Goal: Task Accomplishment & Management: Manage account settings

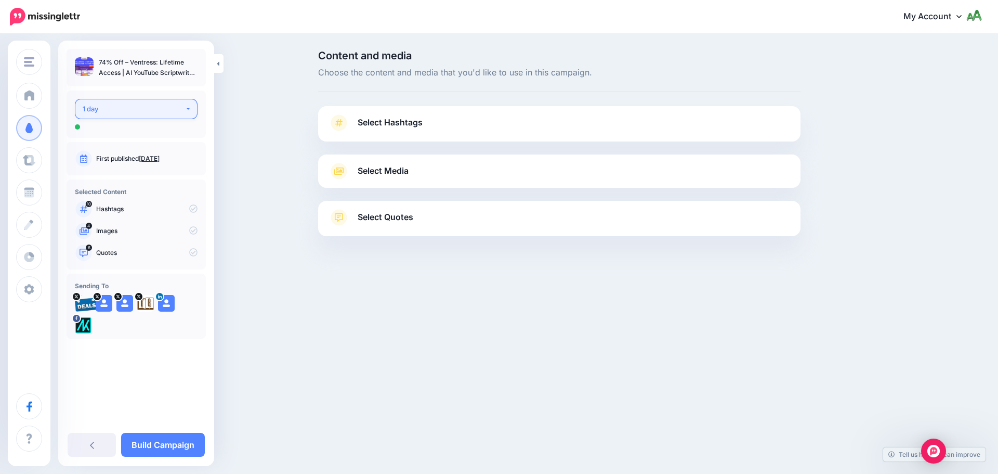
click at [136, 110] on div "1 day" at bounding box center [134, 109] width 102 height 12
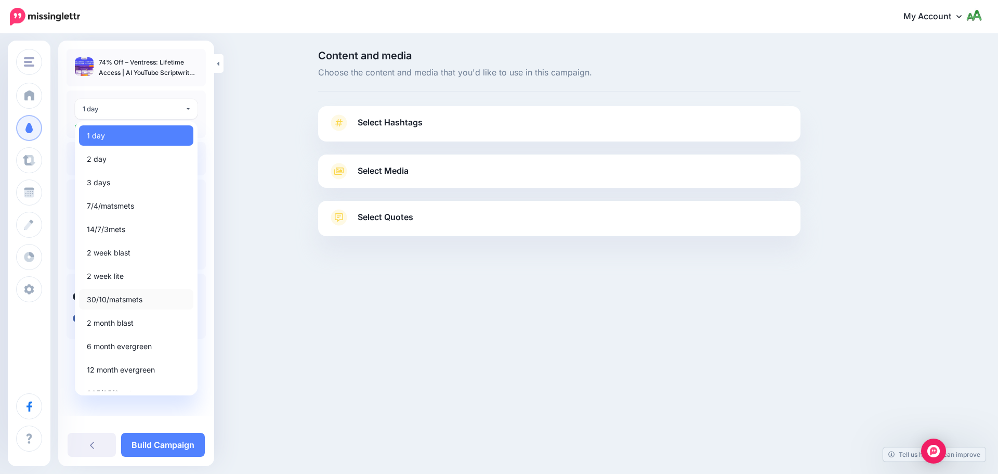
click at [117, 303] on span "30/10/matsmets" at bounding box center [115, 299] width 56 height 12
select select "*****"
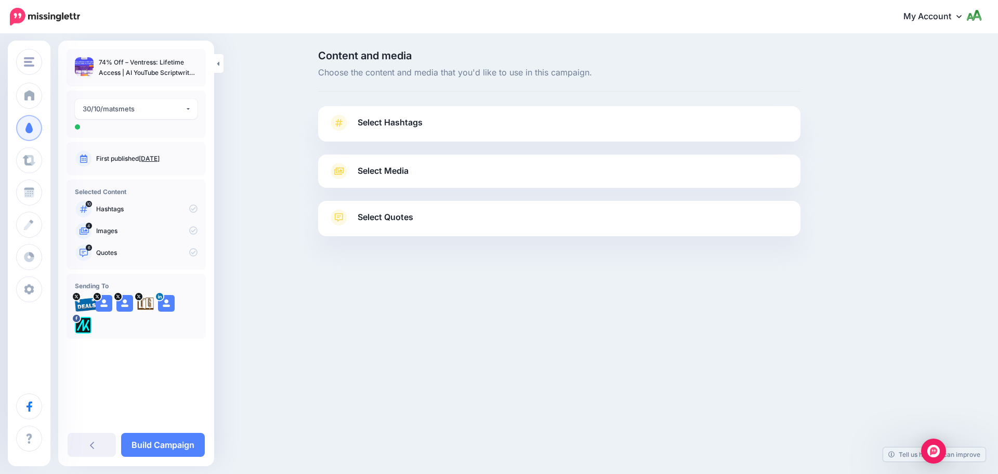
click at [416, 110] on div "Select Hashtags First let's make sure we're happy with the hashtags. Add, delet…" at bounding box center [559, 123] width 483 height 35
click at [418, 125] on span "Select Hashtags" at bounding box center [390, 122] width 65 height 14
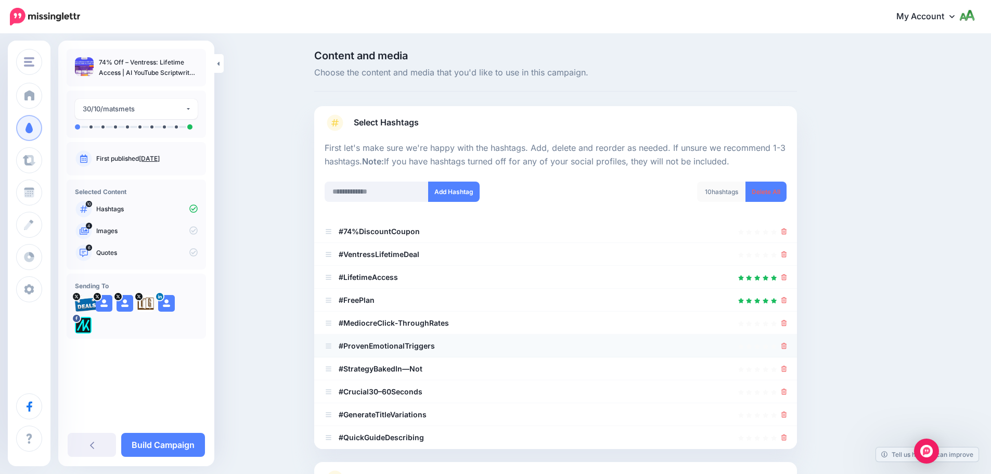
scroll to position [99, 0]
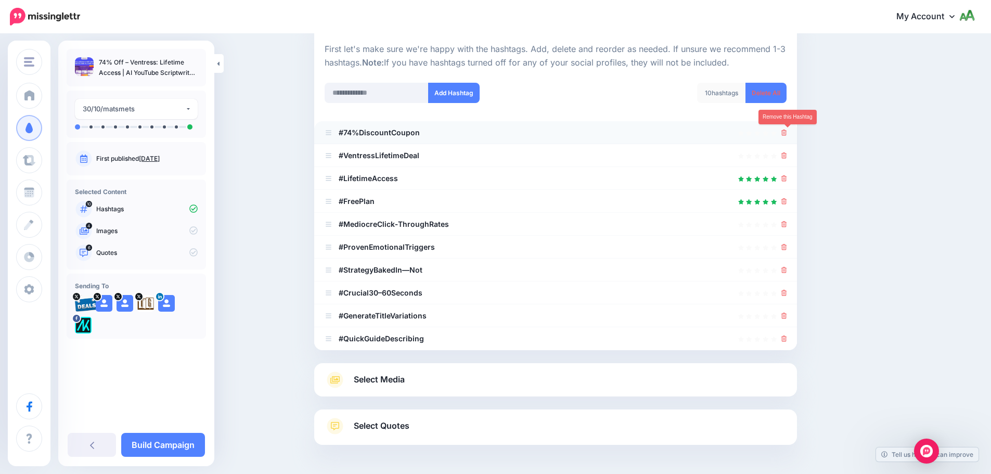
click at [787, 131] on icon at bounding box center [784, 132] width 6 height 6
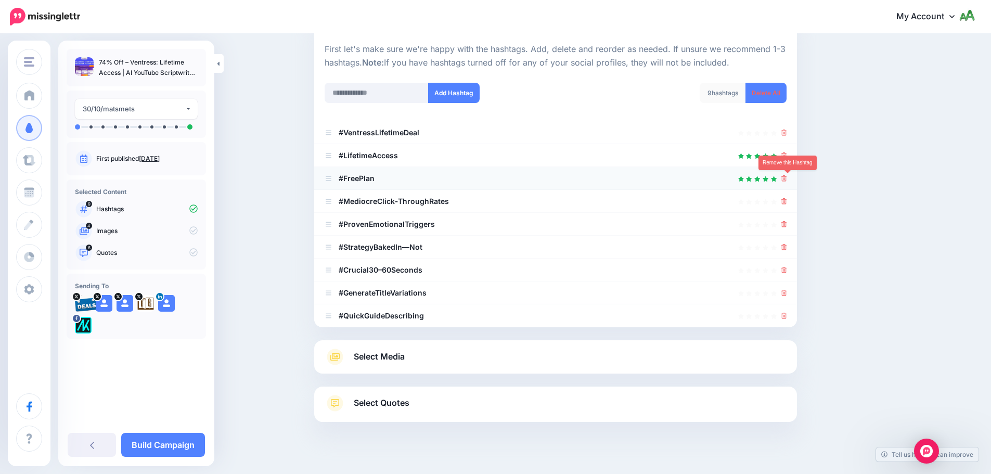
click at [785, 177] on icon at bounding box center [784, 178] width 6 height 6
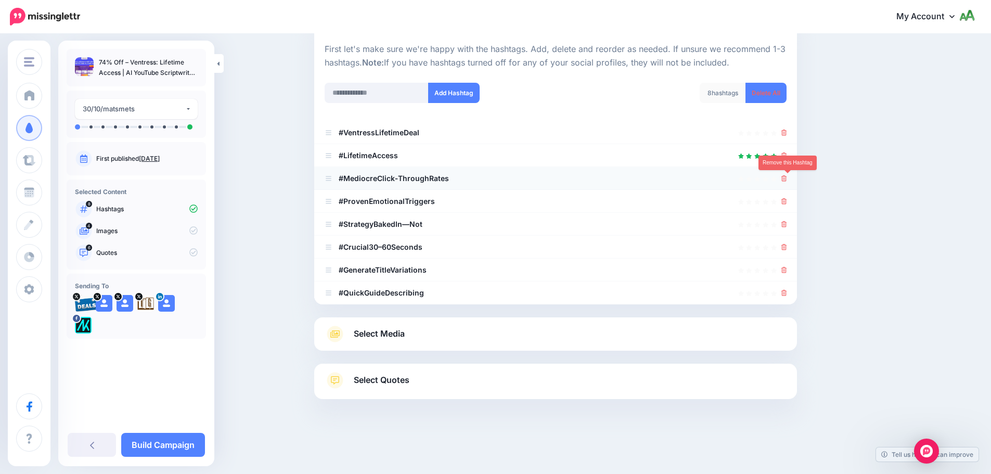
click at [787, 181] on icon at bounding box center [784, 178] width 6 height 6
click at [787, 201] on icon at bounding box center [784, 201] width 6 height 6
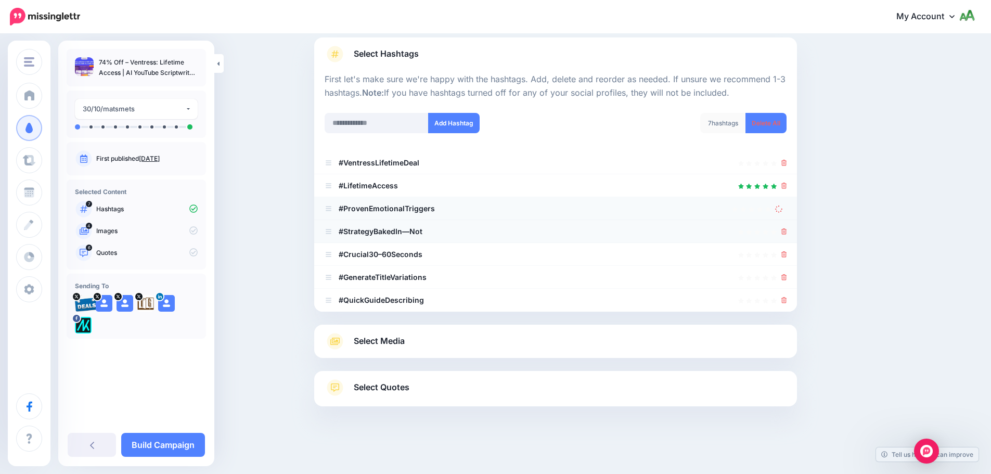
scroll to position [69, 0]
click at [787, 236] on div at bounding box center [784, 231] width 6 height 12
click at [787, 231] on icon at bounding box center [784, 231] width 6 height 6
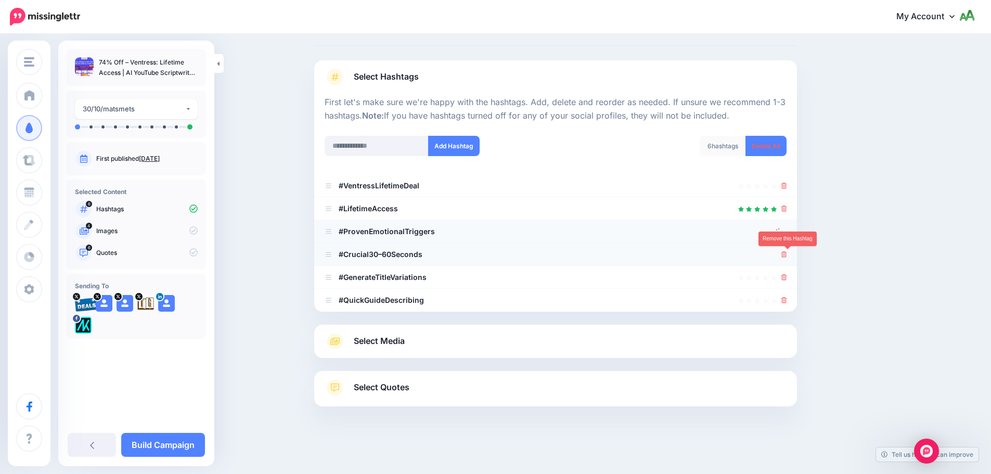
click at [785, 256] on icon at bounding box center [784, 254] width 6 height 6
click at [787, 279] on icon at bounding box center [784, 277] width 6 height 6
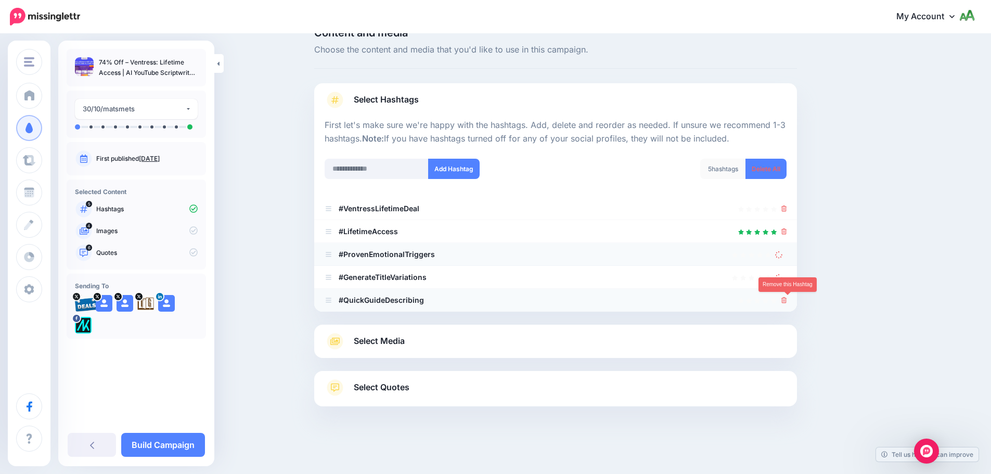
click at [787, 298] on icon at bounding box center [784, 300] width 6 height 6
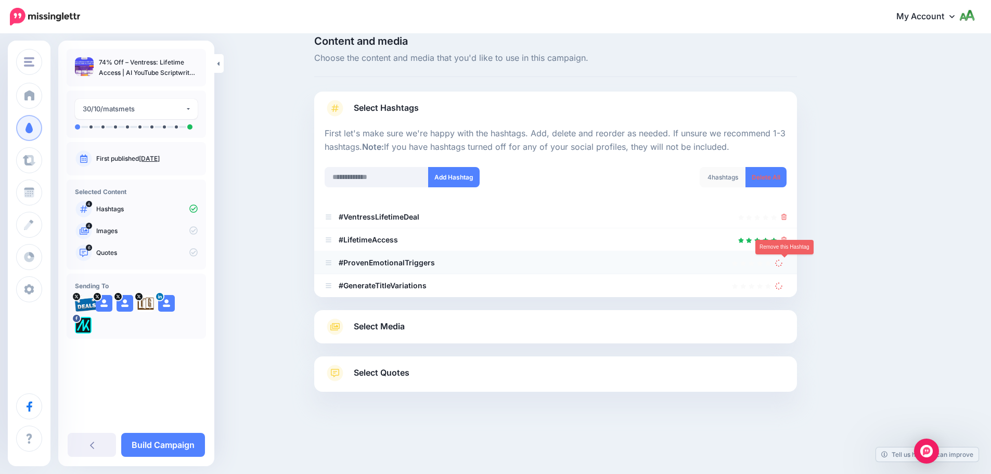
click at [786, 262] on link at bounding box center [780, 262] width 11 height 9
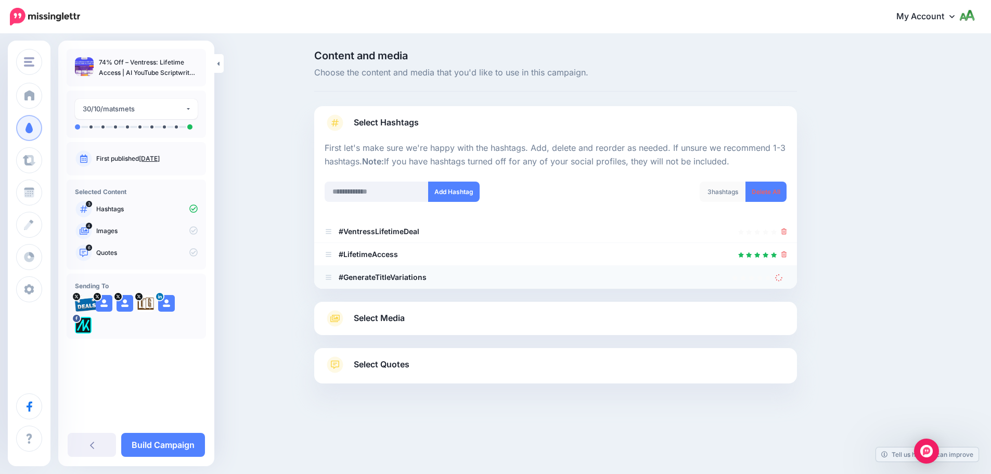
scroll to position [0, 0]
click at [785, 281] on icon at bounding box center [782, 276] width 7 height 7
click at [414, 192] on input "text" at bounding box center [381, 191] width 104 height 20
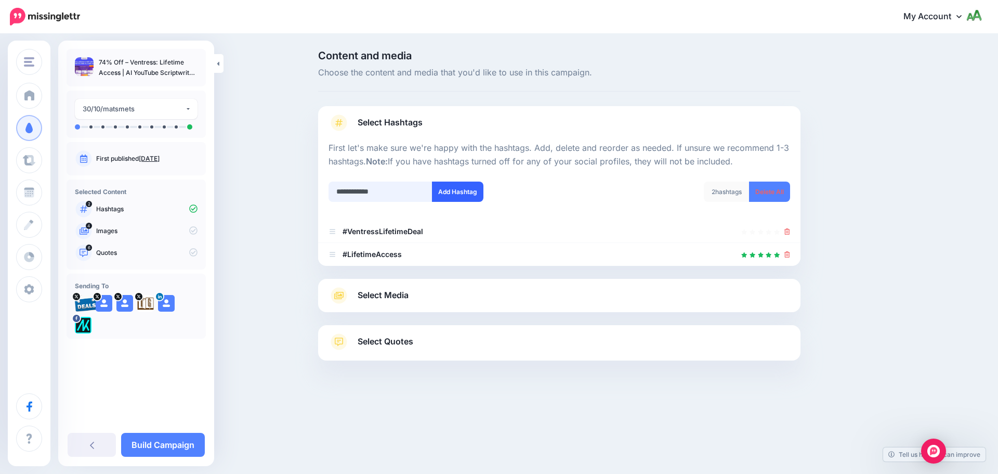
type input "**********"
click at [457, 200] on button "Add Hashtag" at bounding box center [457, 191] width 51 height 20
click at [428, 297] on link "Select Media" at bounding box center [560, 295] width 462 height 17
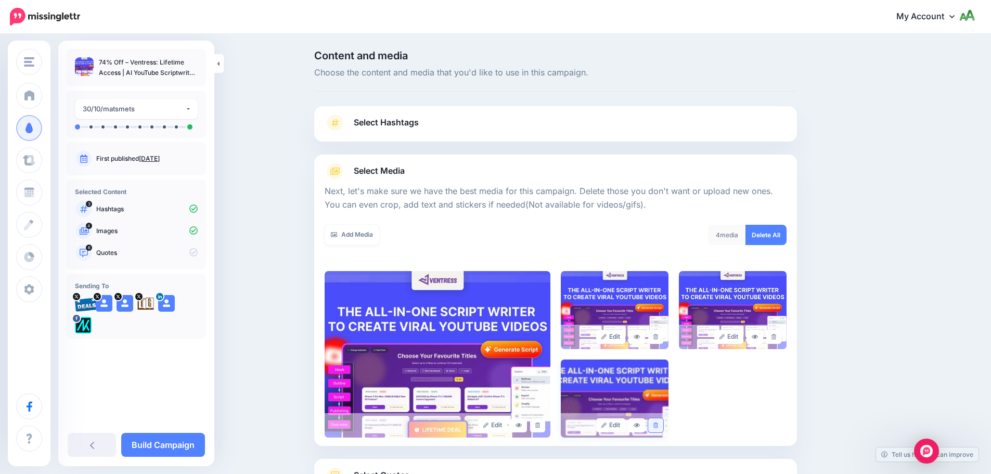
click at [657, 427] on icon at bounding box center [655, 425] width 5 height 6
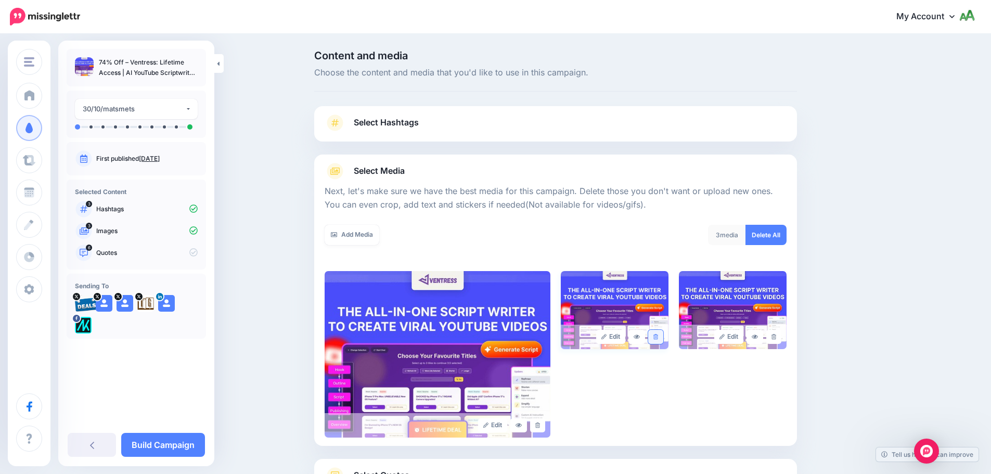
click at [663, 338] on link at bounding box center [655, 337] width 15 height 14
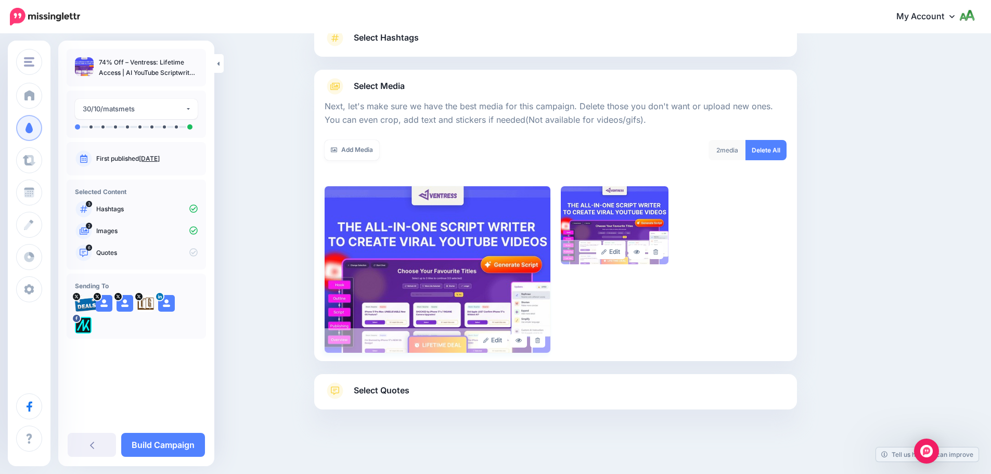
scroll to position [88, 0]
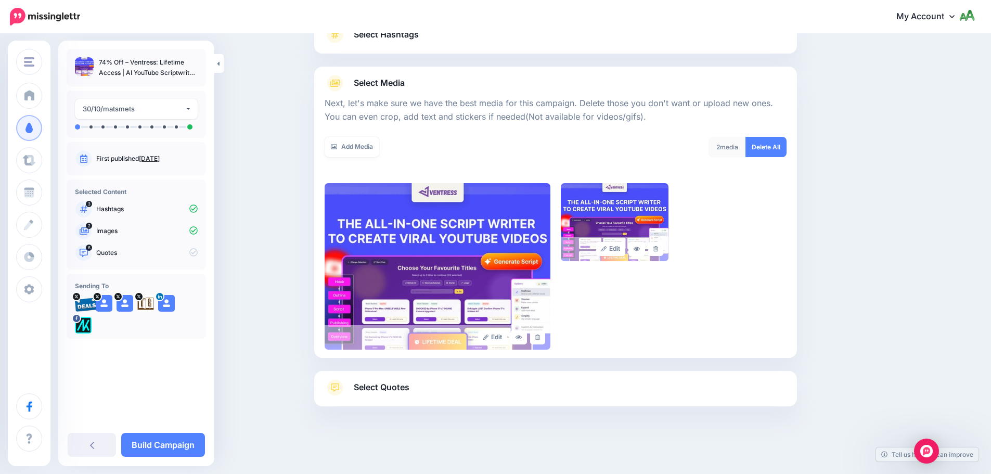
click at [431, 395] on link "Select Quotes" at bounding box center [555, 392] width 462 height 27
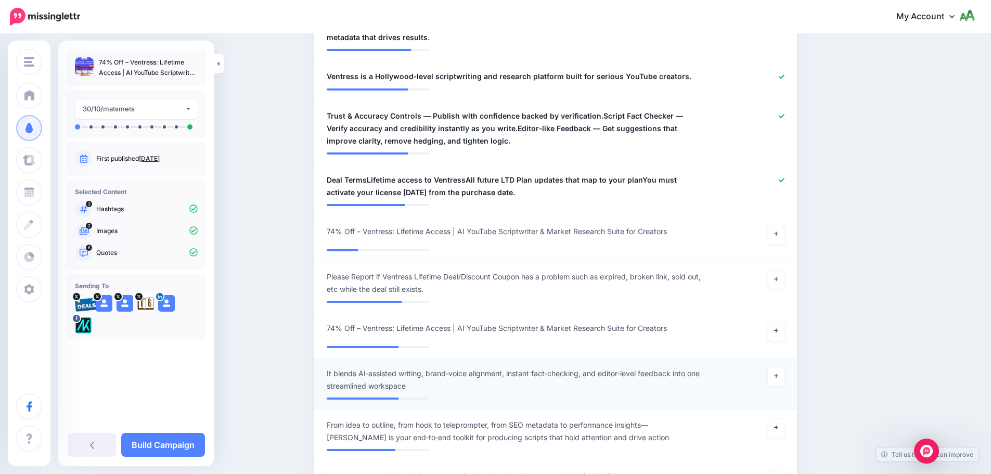
scroll to position [608, 0]
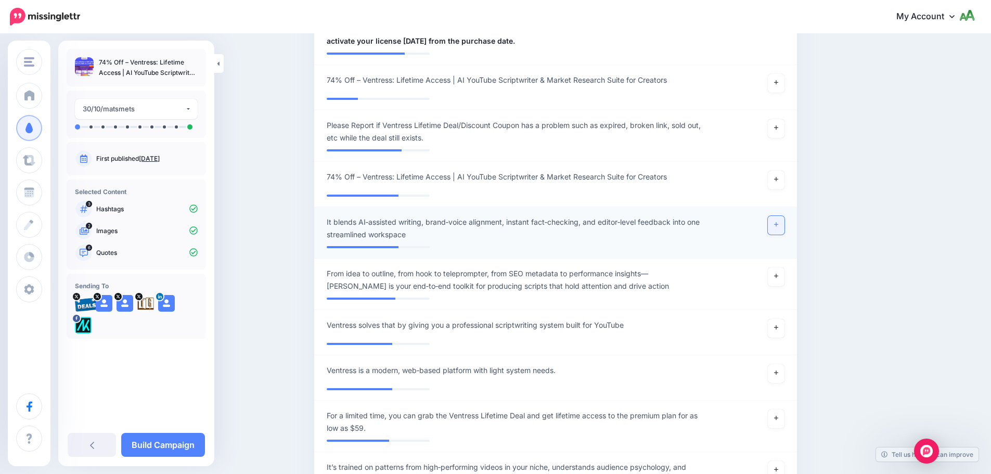
click at [783, 224] on link at bounding box center [775, 225] width 17 height 19
click at [776, 284] on link at bounding box center [775, 276] width 17 height 19
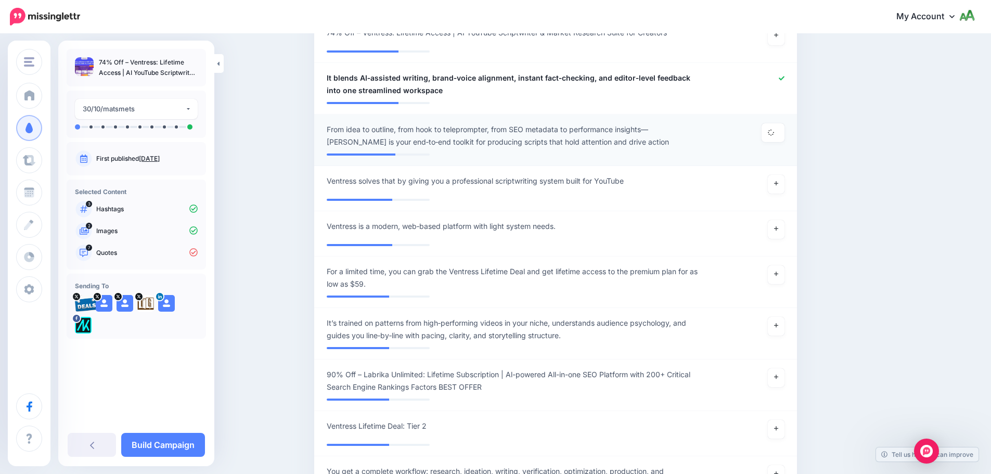
scroll to position [764, 0]
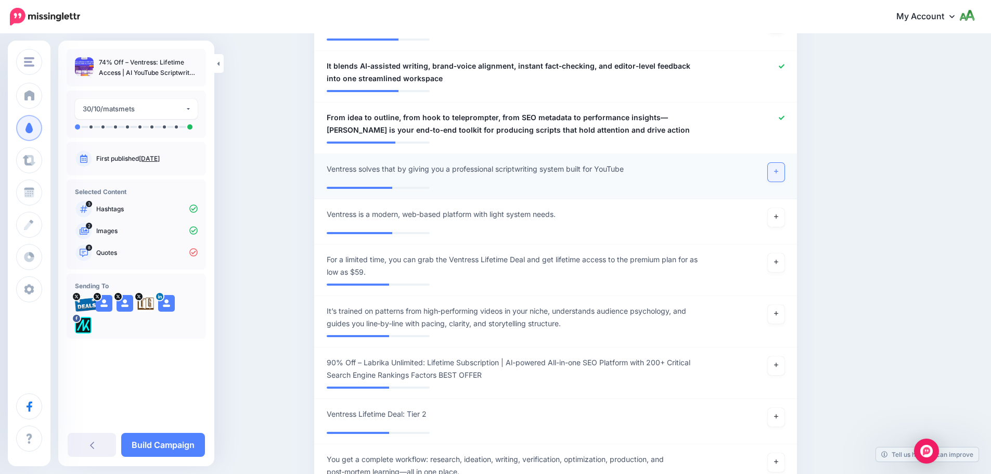
click at [778, 172] on icon at bounding box center [776, 171] width 4 height 6
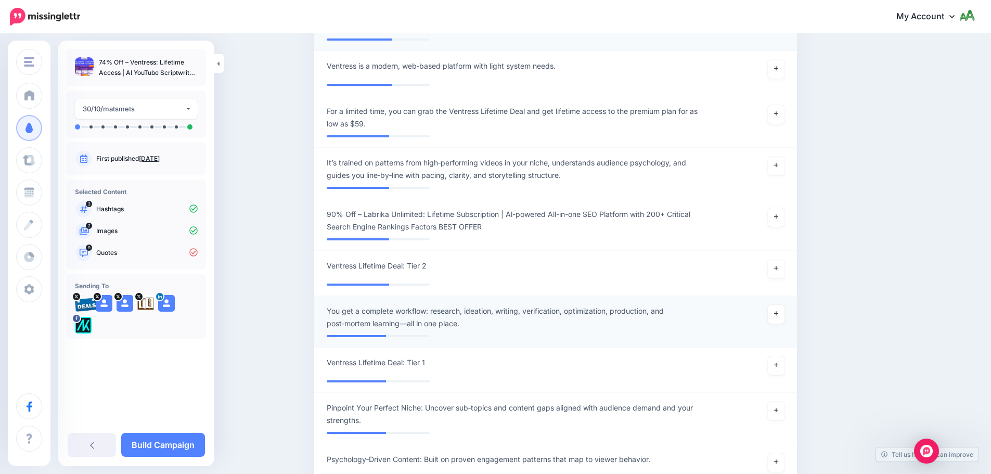
scroll to position [920, 0]
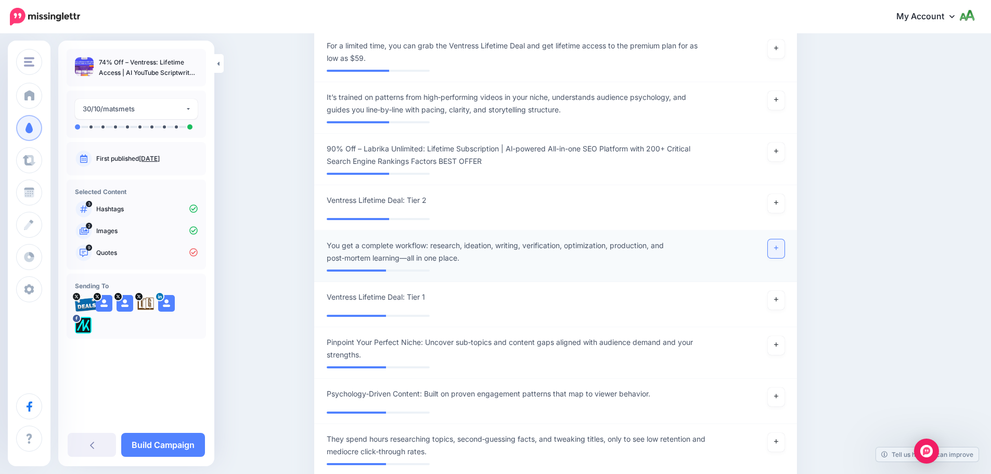
click at [778, 245] on icon at bounding box center [776, 248] width 4 height 6
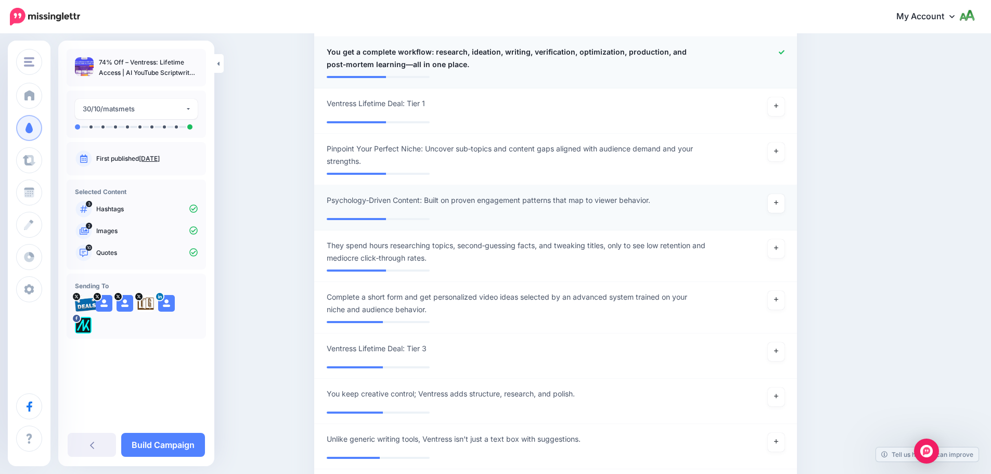
scroll to position [1180, 0]
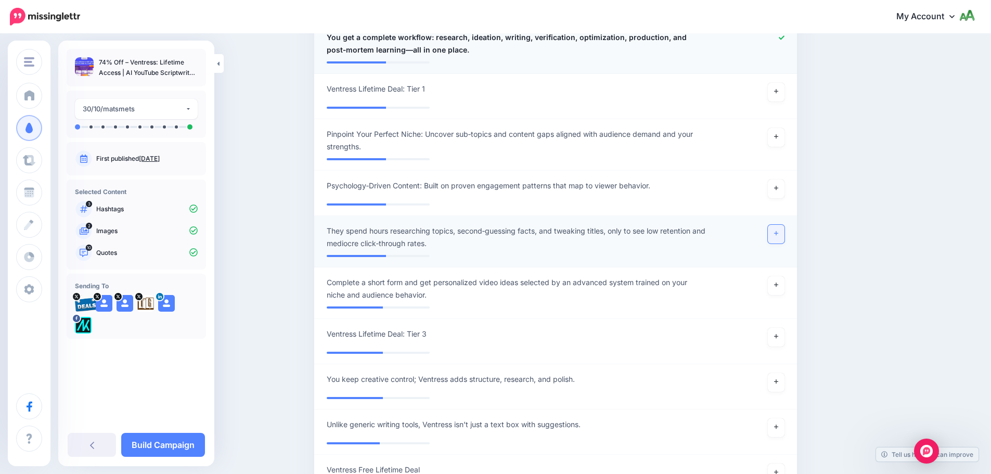
click at [784, 233] on link at bounding box center [775, 234] width 17 height 19
click at [778, 141] on link at bounding box center [775, 137] width 17 height 19
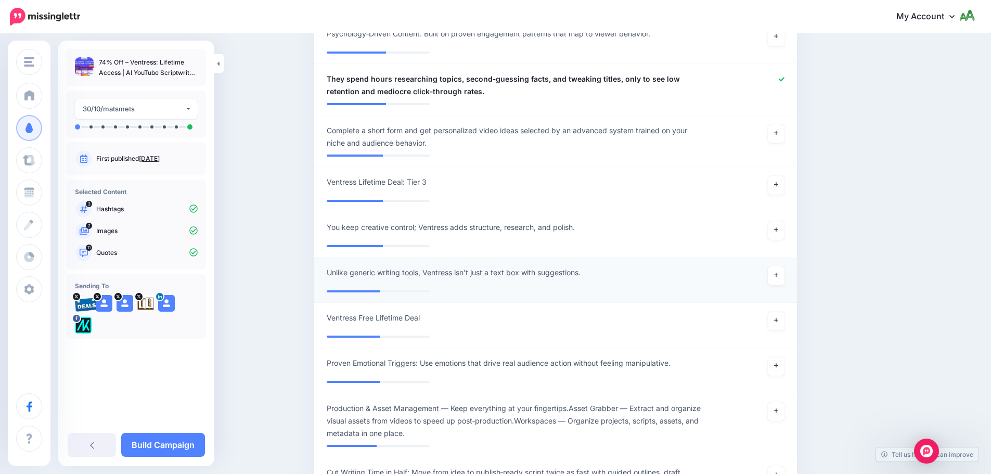
scroll to position [1336, 0]
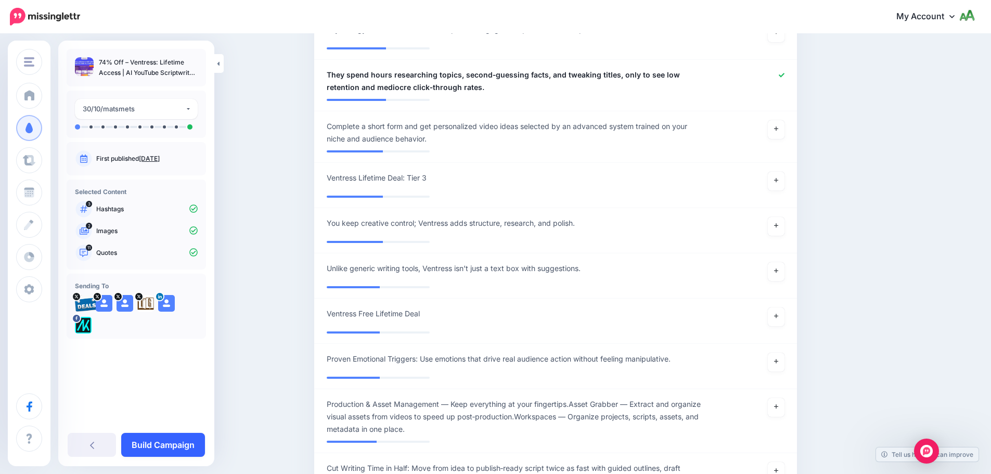
click at [178, 446] on link "Build Campaign" at bounding box center [163, 445] width 84 height 24
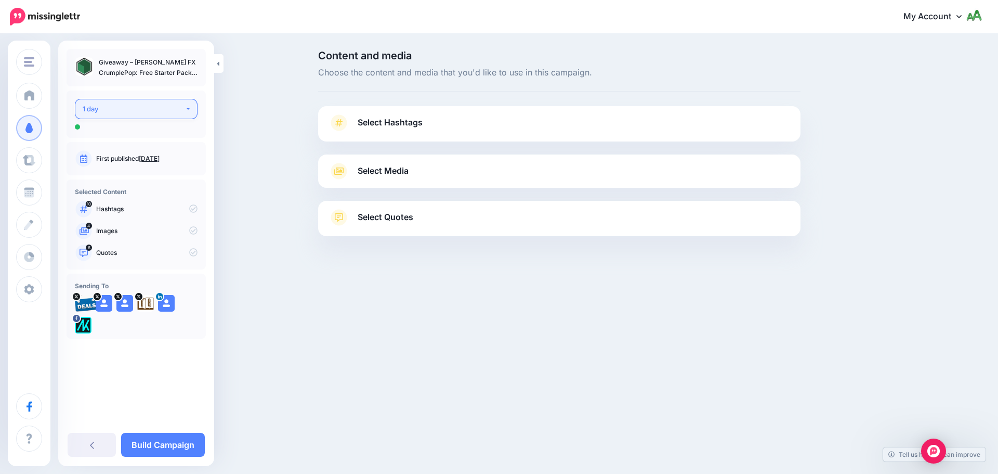
click at [137, 100] on button "1 day" at bounding box center [136, 109] width 123 height 20
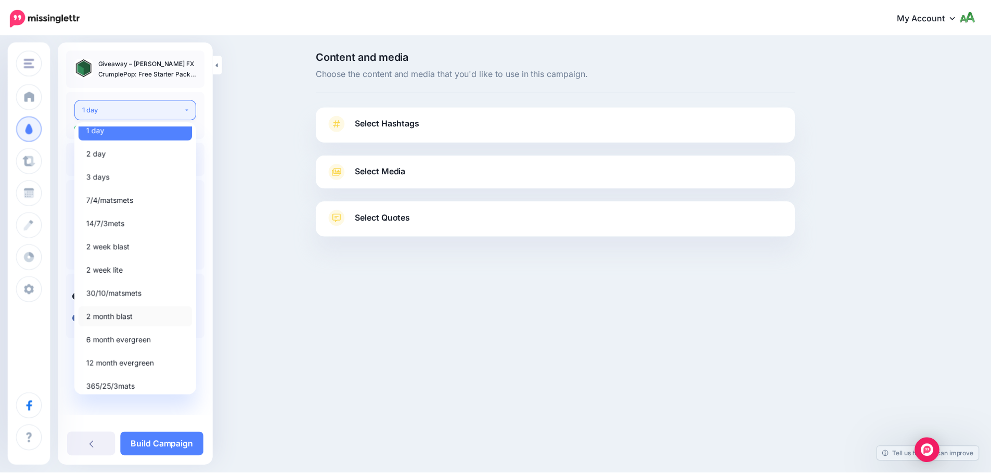
scroll to position [12, 0]
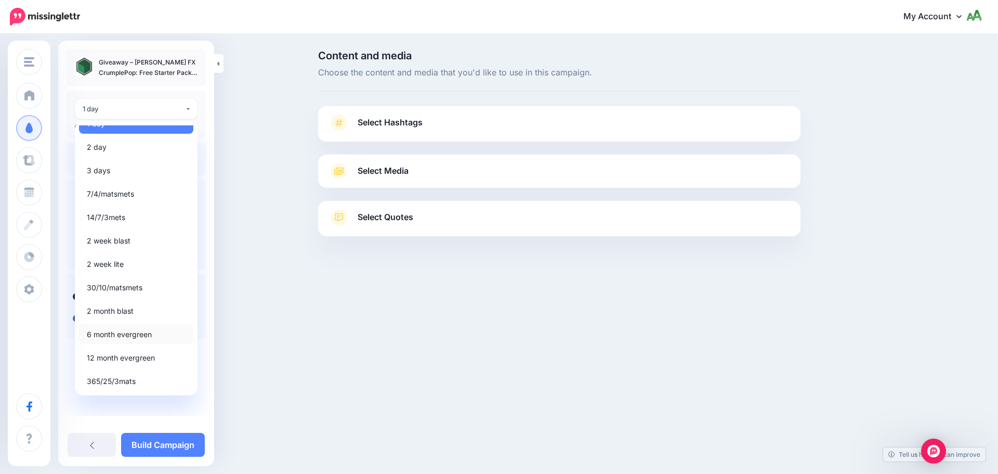
drag, startPoint x: 134, startPoint y: 331, endPoint x: 141, endPoint y: 329, distance: 7.6
click at [134, 331] on span "6 month evergreen" at bounding box center [119, 334] width 65 height 12
select select "*****"
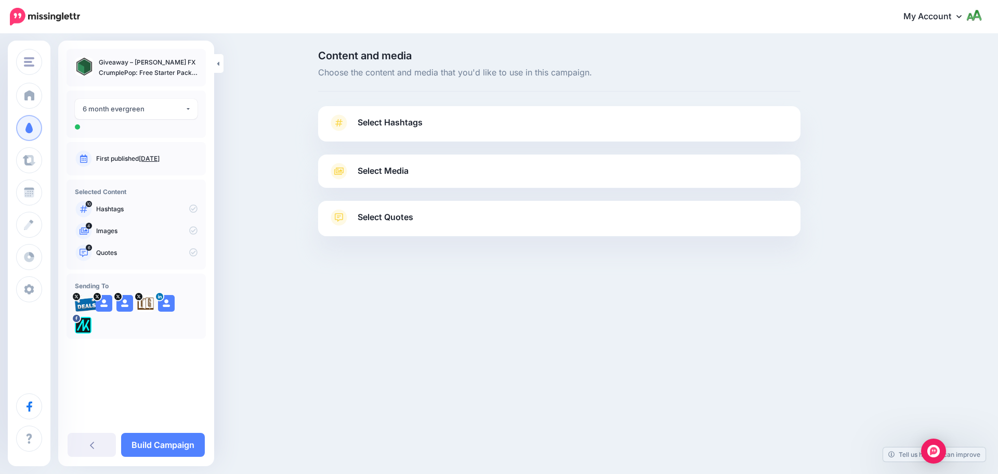
click at [435, 120] on link "Select Hashtags" at bounding box center [560, 127] width 462 height 27
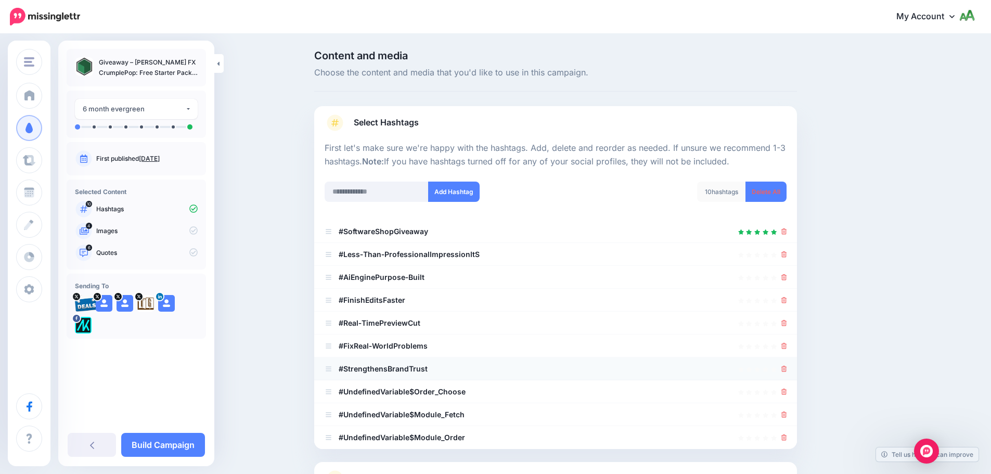
scroll to position [99, 0]
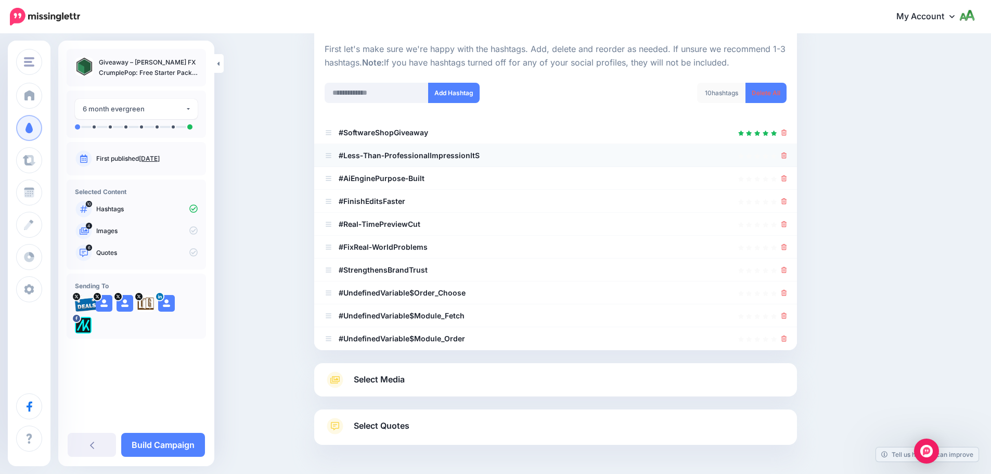
click at [786, 160] on div at bounding box center [784, 155] width 6 height 12
click at [787, 157] on icon at bounding box center [784, 155] width 6 height 6
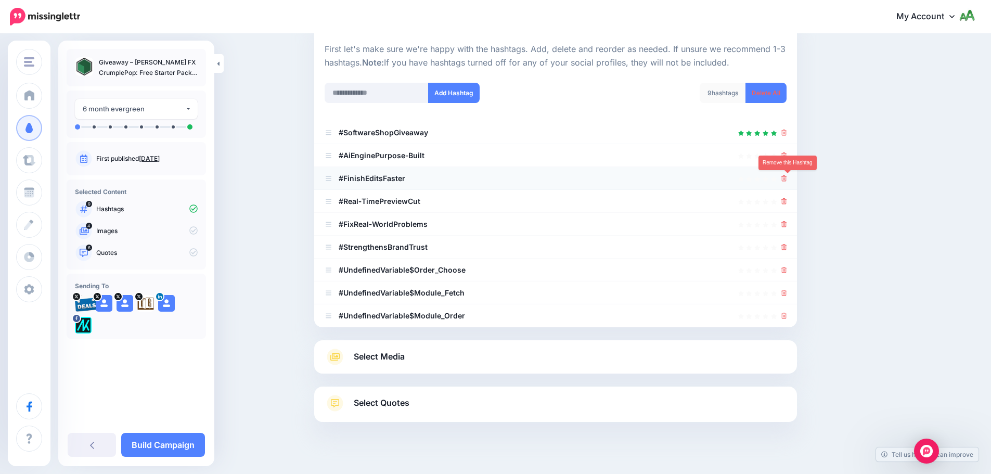
click at [787, 179] on icon at bounding box center [784, 178] width 6 height 6
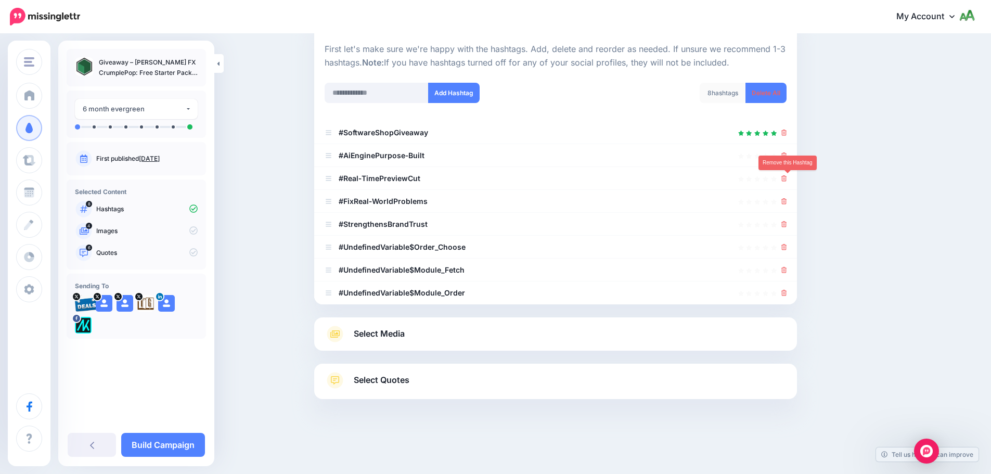
click at [787, 179] on icon at bounding box center [784, 178] width 6 height 6
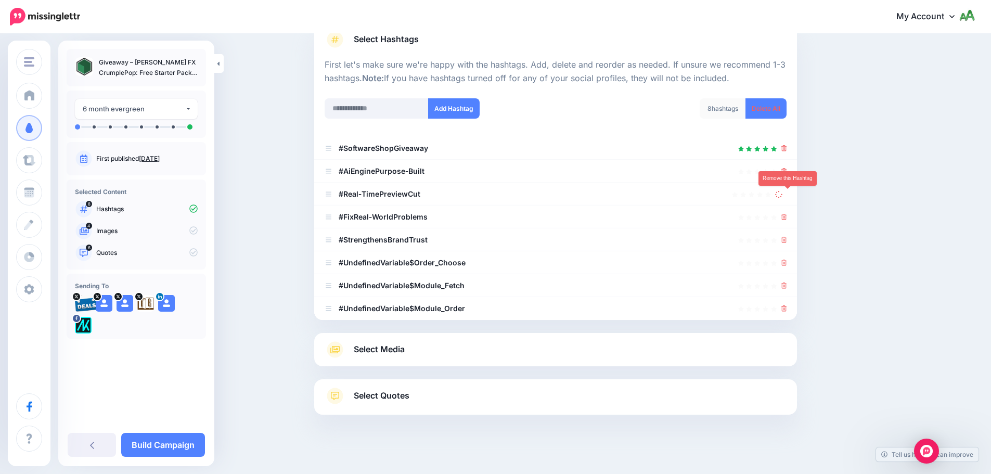
click at [787, 179] on li "#AiEnginePurpose‑Built" at bounding box center [555, 171] width 483 height 23
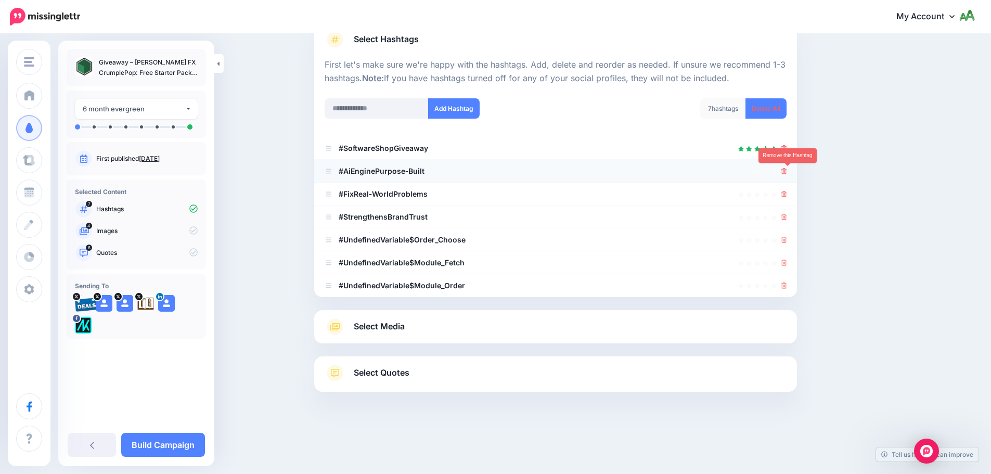
click at [787, 174] on icon at bounding box center [784, 171] width 6 height 6
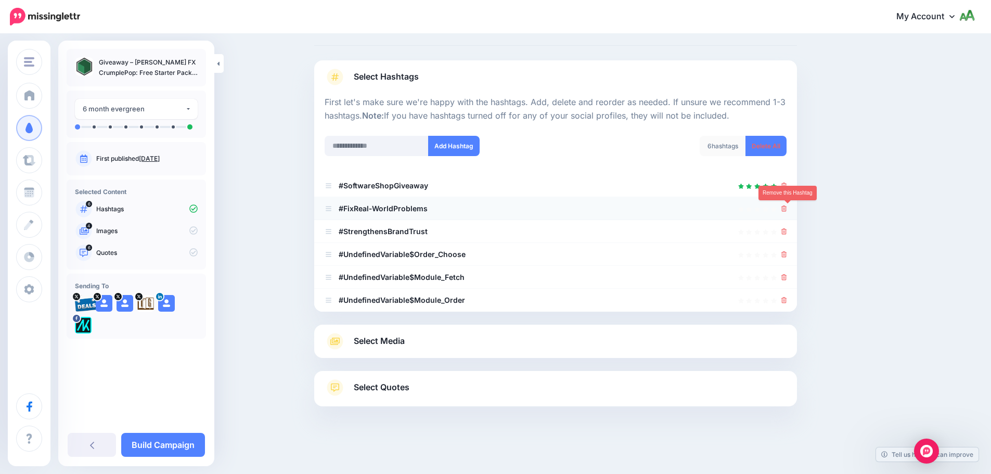
click at [787, 209] on icon at bounding box center [784, 208] width 6 height 6
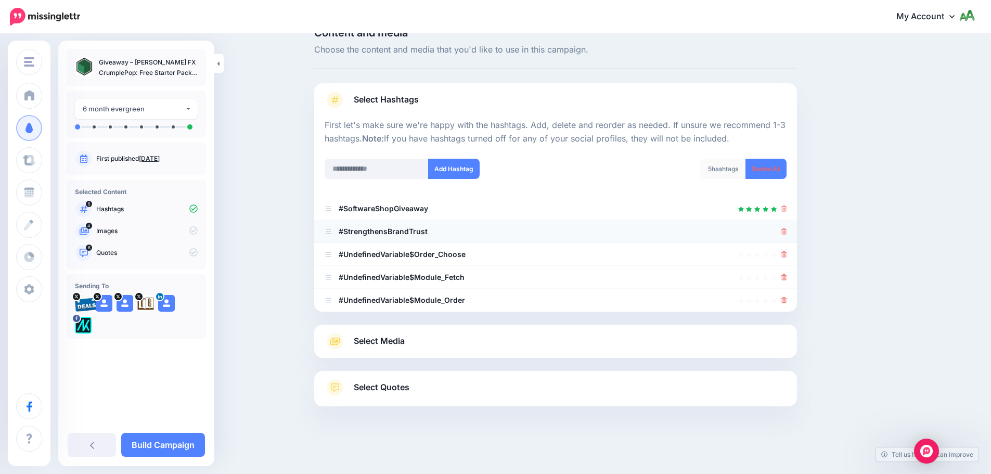
scroll to position [23, 0]
click at [787, 229] on icon at bounding box center [784, 231] width 6 height 6
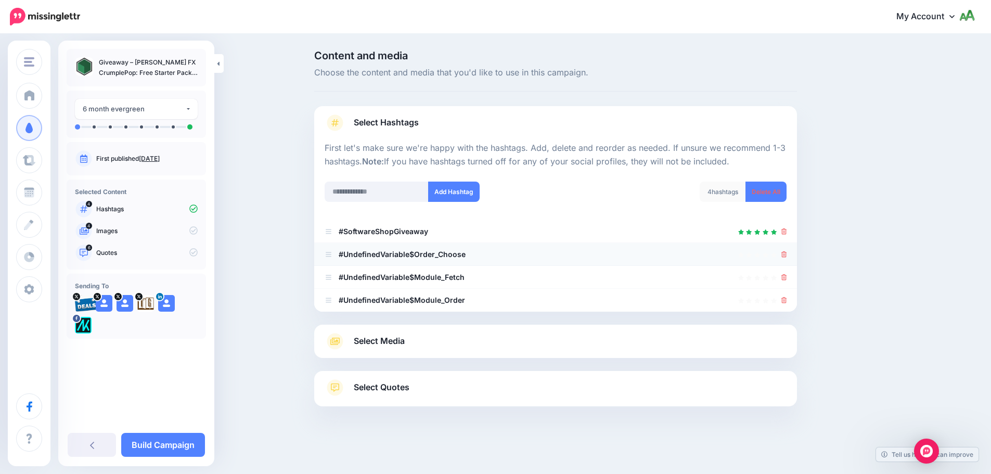
scroll to position [0, 0]
click at [789, 255] on icon at bounding box center [788, 254] width 6 height 6
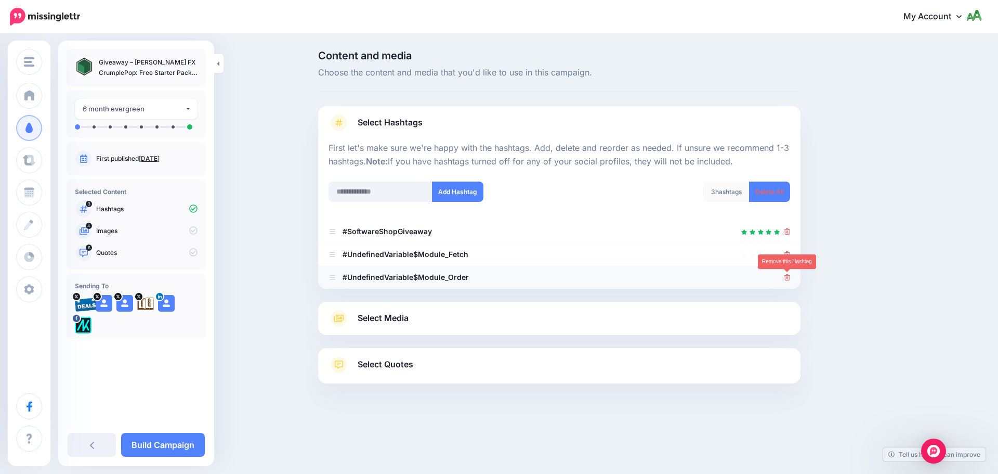
click at [789, 278] on icon at bounding box center [788, 277] width 6 height 6
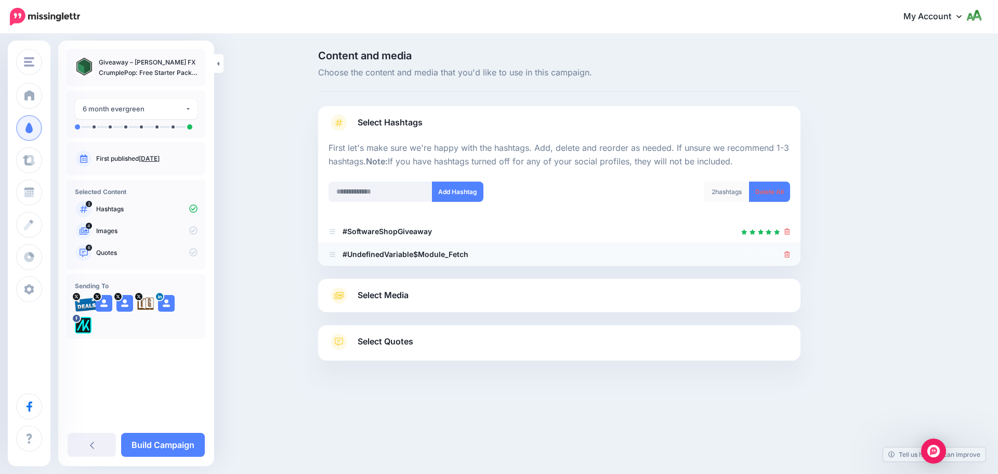
click at [790, 256] on icon at bounding box center [788, 254] width 6 height 6
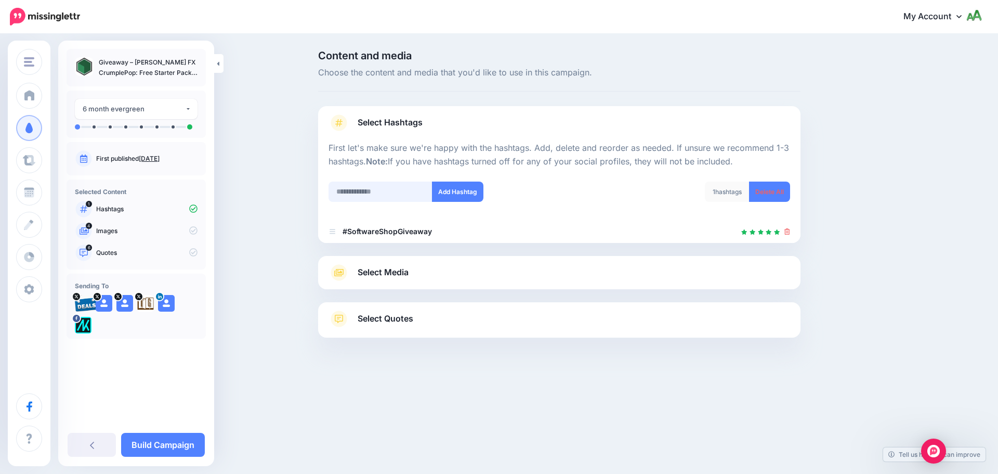
click at [370, 194] on input "text" at bounding box center [381, 191] width 104 height 20
type input "**********"
click at [458, 197] on button "Add Hashtag" at bounding box center [457, 191] width 51 height 20
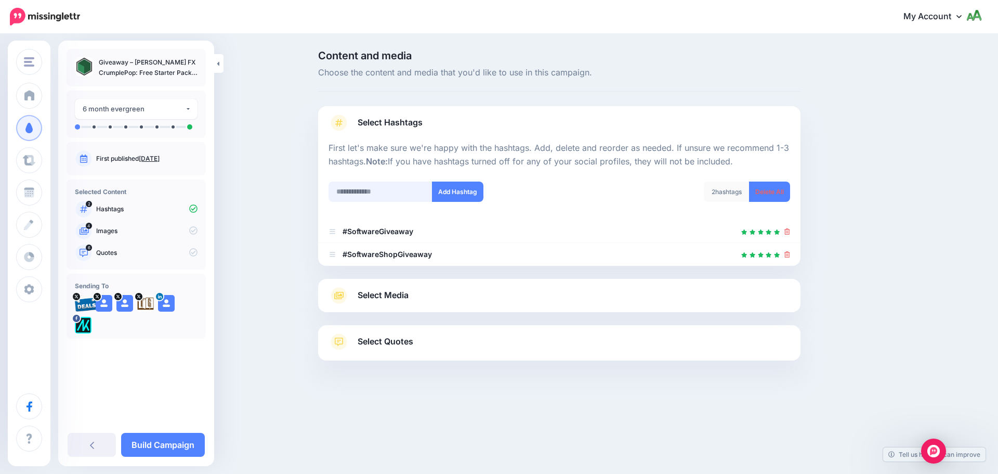
click at [394, 195] on input "text" at bounding box center [381, 191] width 104 height 20
type input "**********"
click at [461, 190] on button "Add Hashtag" at bounding box center [457, 191] width 51 height 20
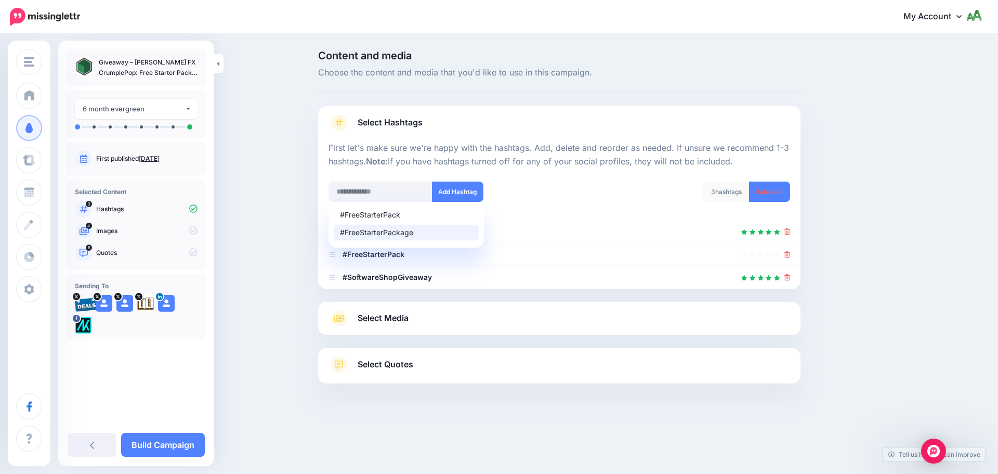
click at [916, 220] on div "Content and media Choose the content and media that you'd like to use in this c…" at bounding box center [499, 243] width 998 height 416
click at [403, 217] on div "#FreeStarterPack" at bounding box center [406, 214] width 133 height 7
type input "**********"
click at [471, 191] on button "Add Hashtag" at bounding box center [457, 191] width 51 height 20
click at [901, 251] on div "Content and media Choose the content and media that you'd like to use in this c…" at bounding box center [609, 242] width 598 height 385
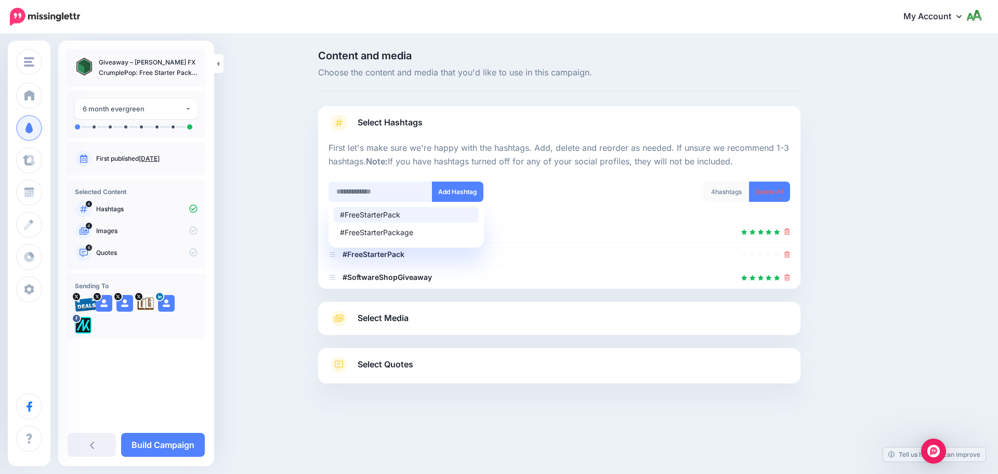
click at [395, 194] on input "text" at bounding box center [381, 191] width 104 height 20
click at [393, 327] on div "Select Media Next, let's make sure we have the best media for this campaign. De…" at bounding box center [559, 318] width 483 height 33
click at [397, 323] on span "Select Media" at bounding box center [383, 318] width 51 height 14
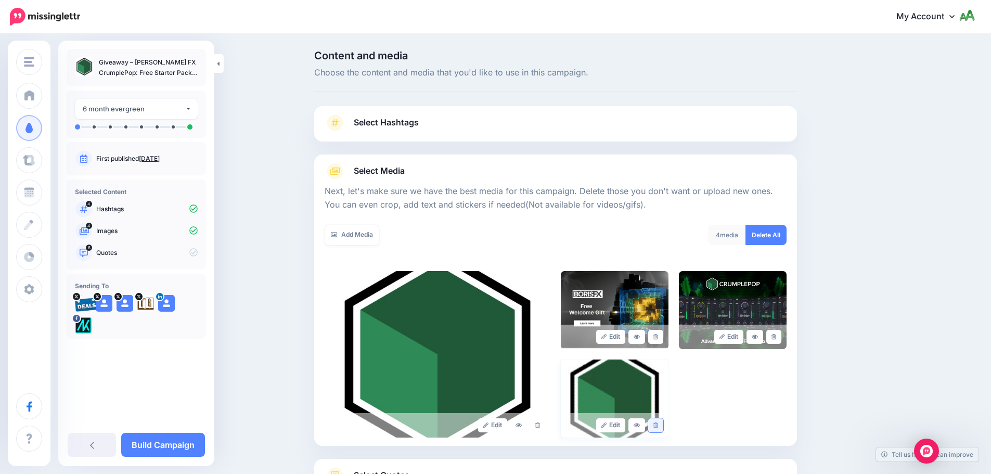
click at [654, 423] on link at bounding box center [655, 425] width 15 height 14
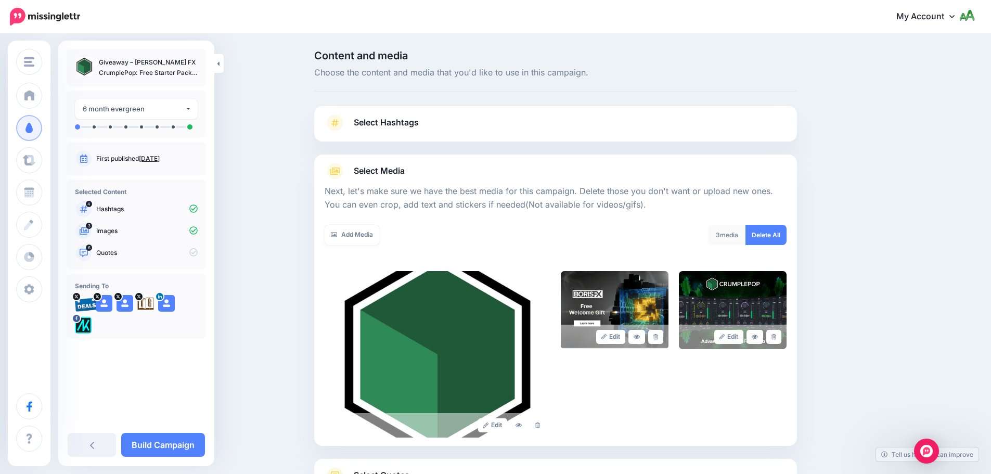
drag, startPoint x: 473, startPoint y: 318, endPoint x: 864, endPoint y: 290, distance: 392.1
click at [864, 290] on div "Content and media Choose the content and media that you'd like to use in this c…" at bounding box center [605, 298] width 598 height 496
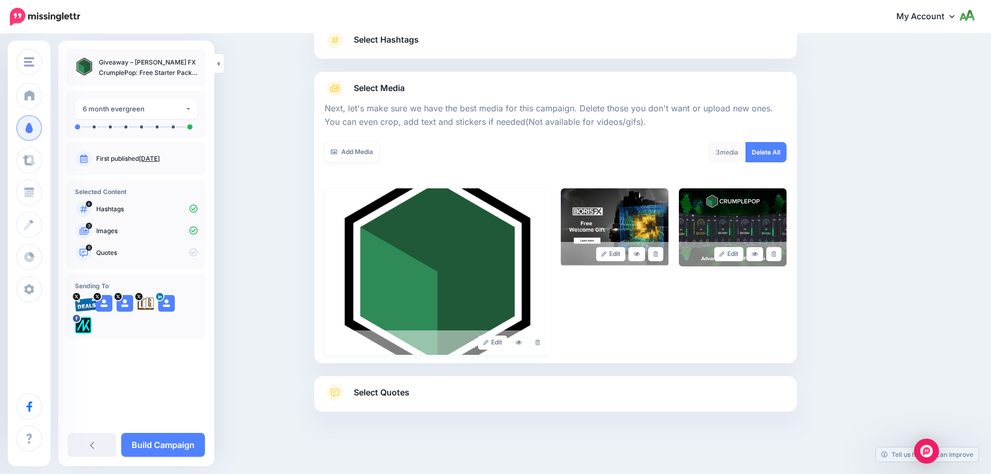
scroll to position [88, 0]
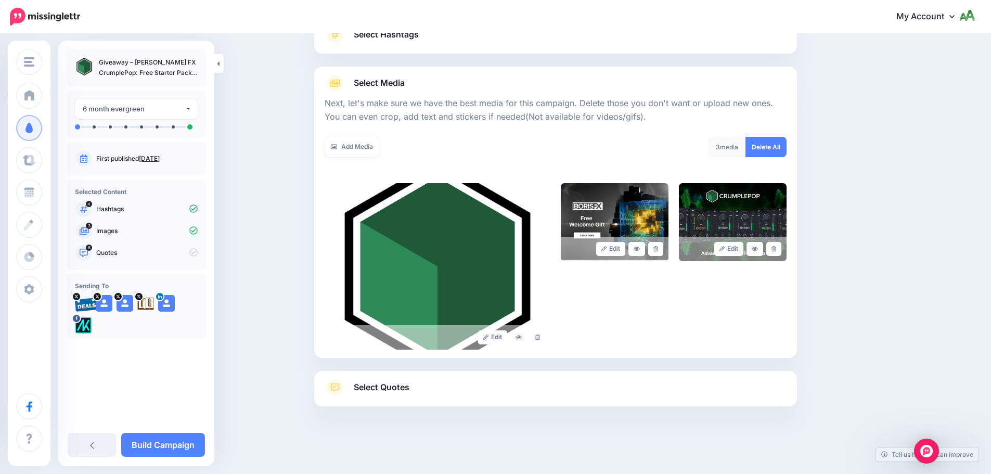
click at [429, 393] on link "Select Quotes" at bounding box center [555, 392] width 462 height 27
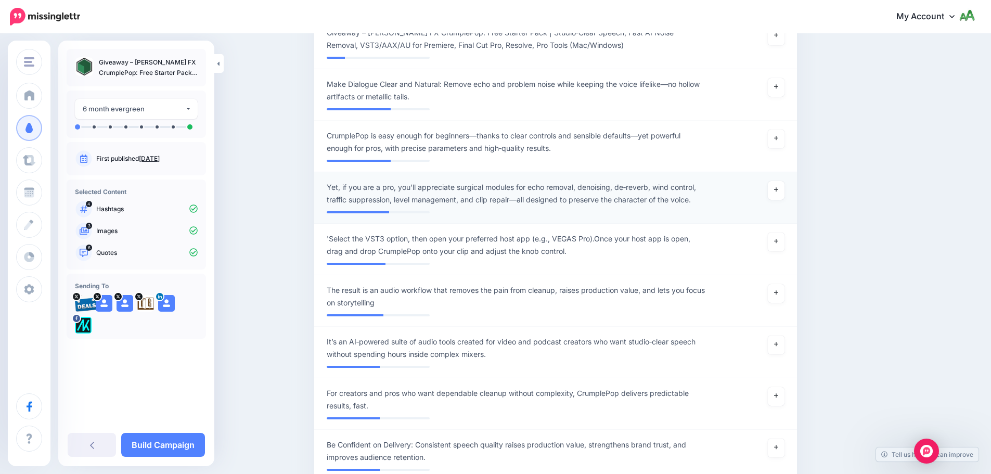
scroll to position [660, 0]
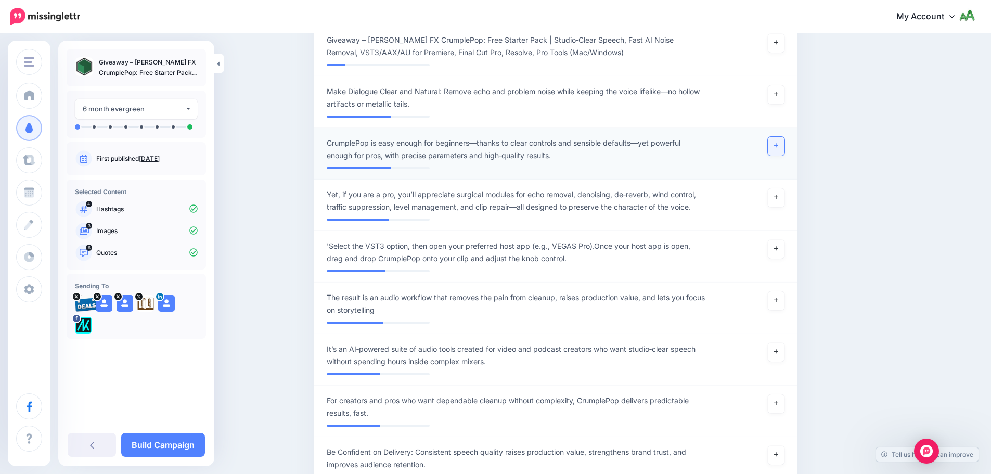
click at [784, 137] on link at bounding box center [775, 146] width 17 height 19
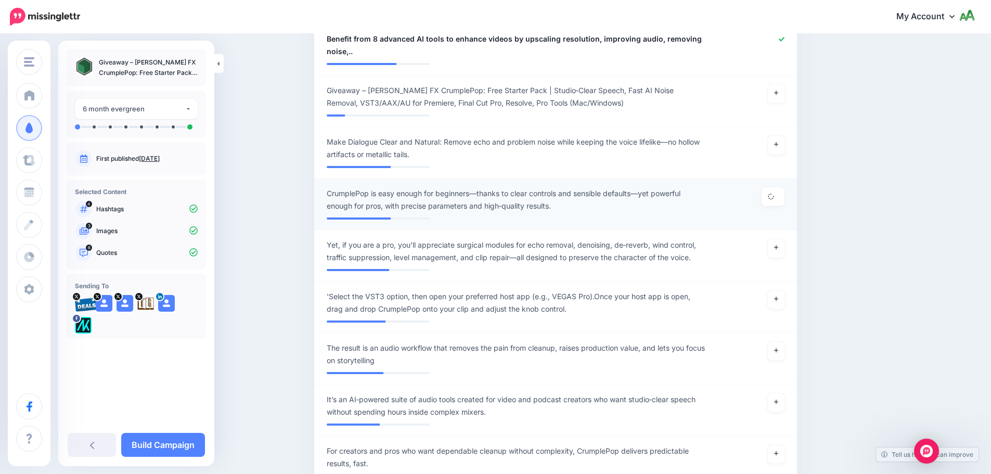
scroll to position [608, 0]
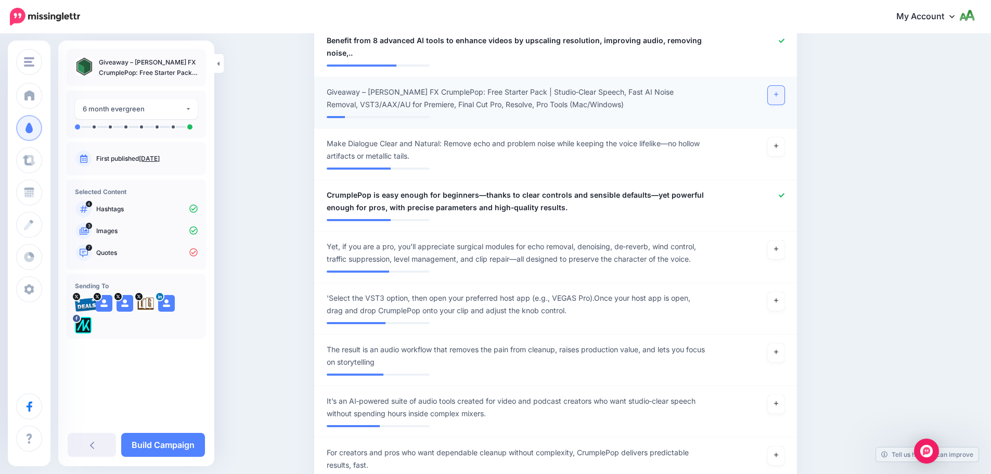
click at [784, 86] on link at bounding box center [775, 95] width 17 height 19
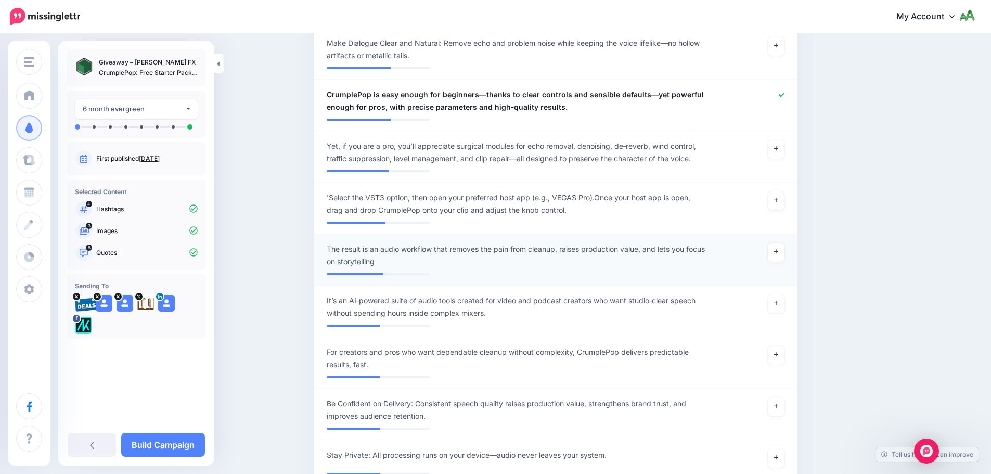
scroll to position [712, 0]
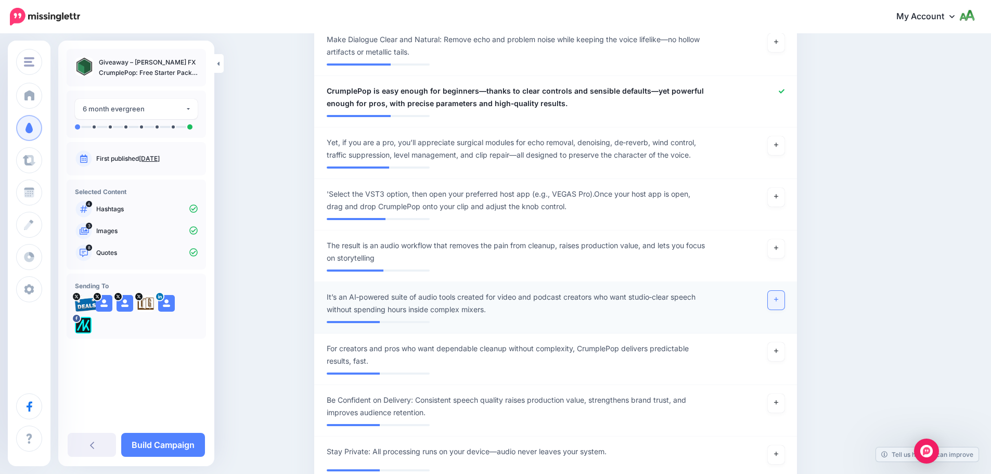
click at [784, 291] on link at bounding box center [775, 300] width 17 height 19
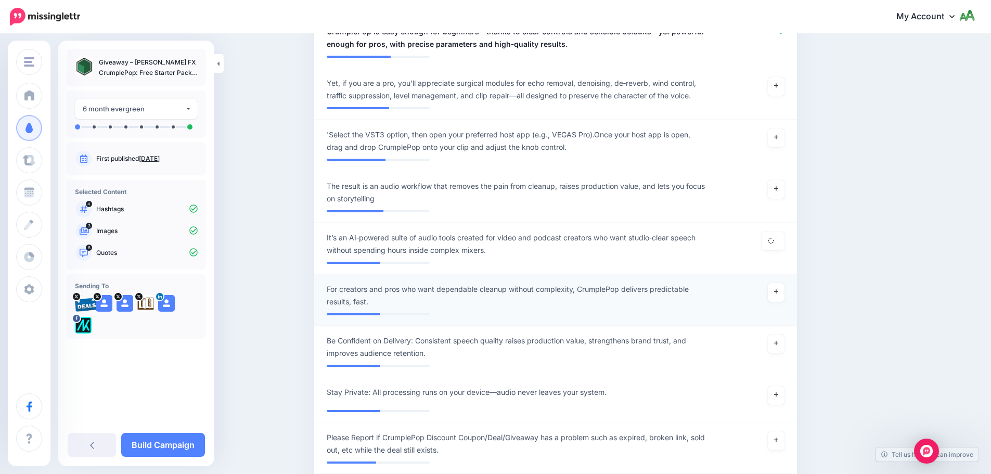
scroll to position [868, 0]
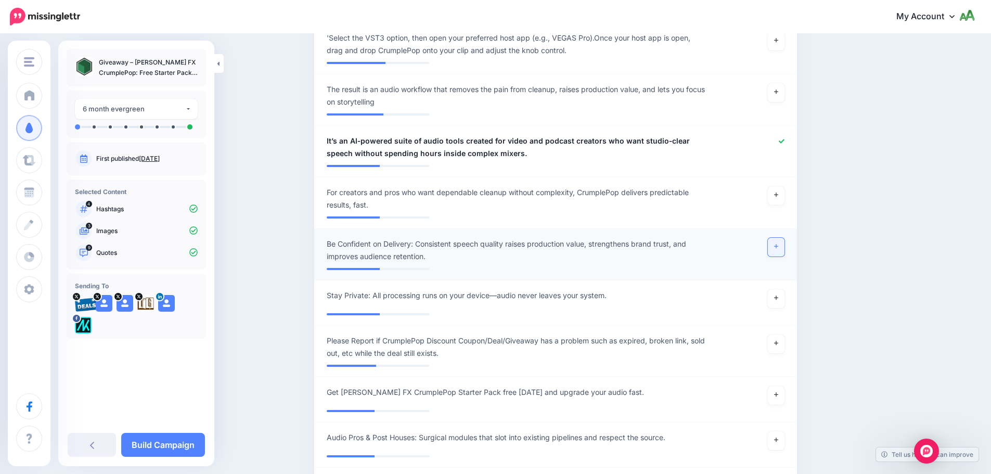
click at [778, 243] on icon at bounding box center [776, 246] width 4 height 6
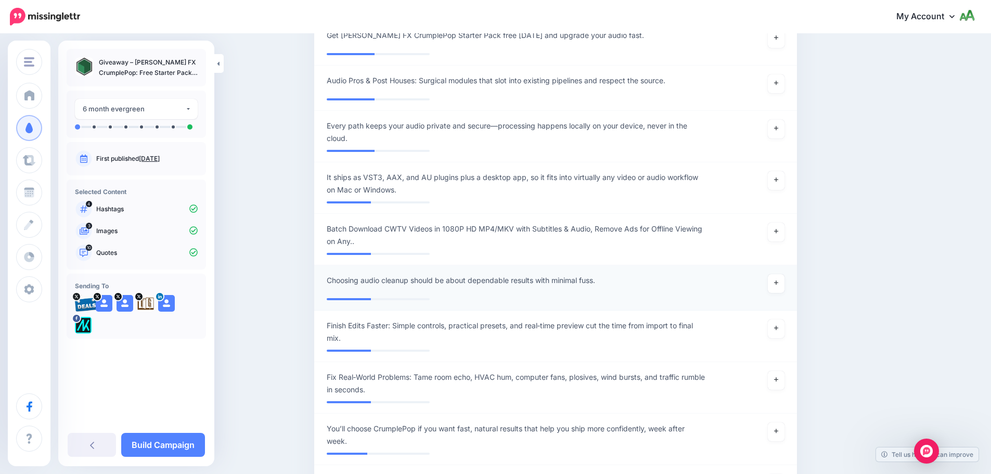
scroll to position [1232, 0]
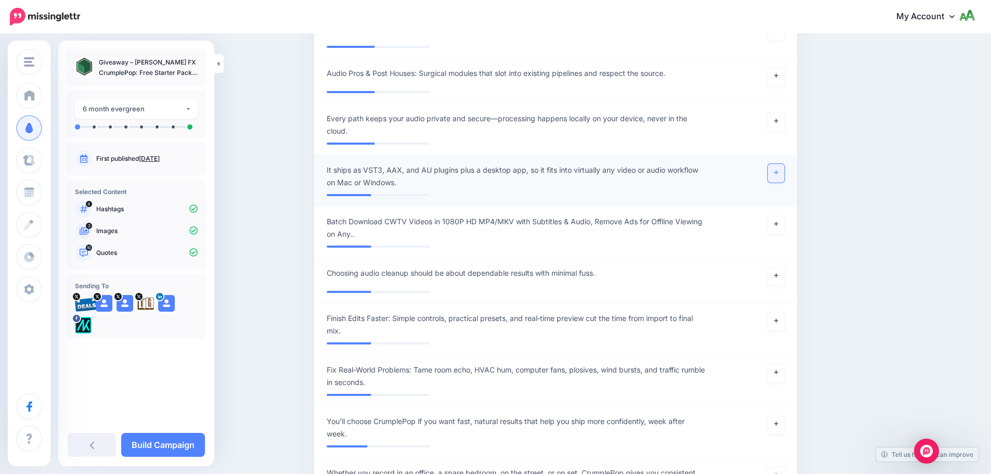
click at [783, 164] on link at bounding box center [775, 173] width 17 height 19
click at [783, 112] on link at bounding box center [775, 121] width 17 height 19
click at [778, 215] on link at bounding box center [775, 224] width 17 height 19
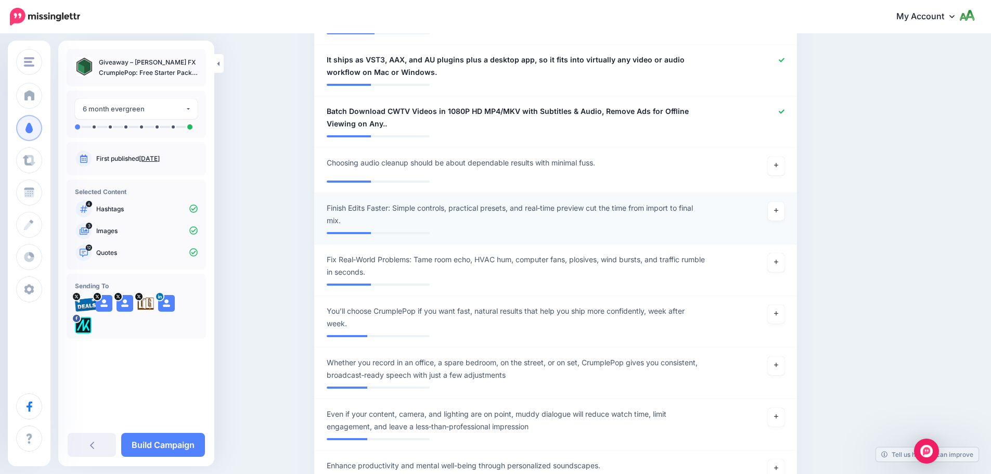
scroll to position [1388, 0]
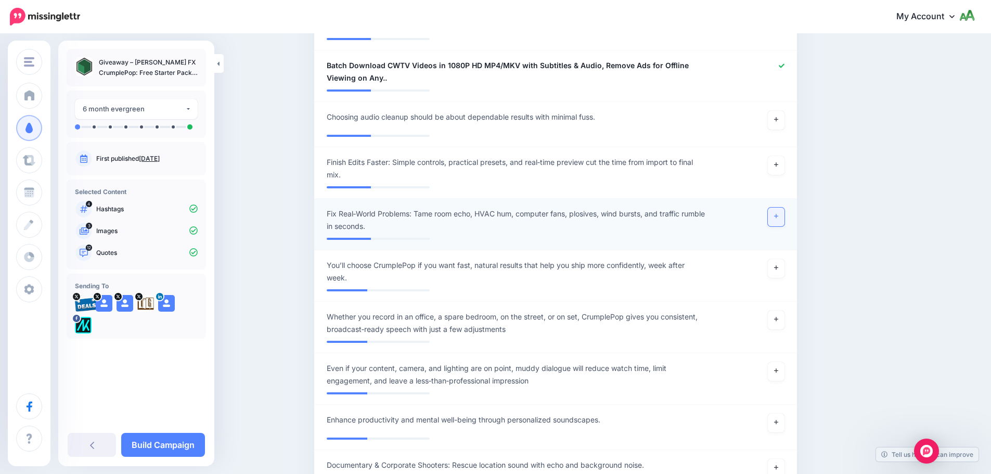
click at [782, 207] on link at bounding box center [775, 216] width 17 height 19
click at [778, 368] on icon at bounding box center [776, 371] width 4 height 6
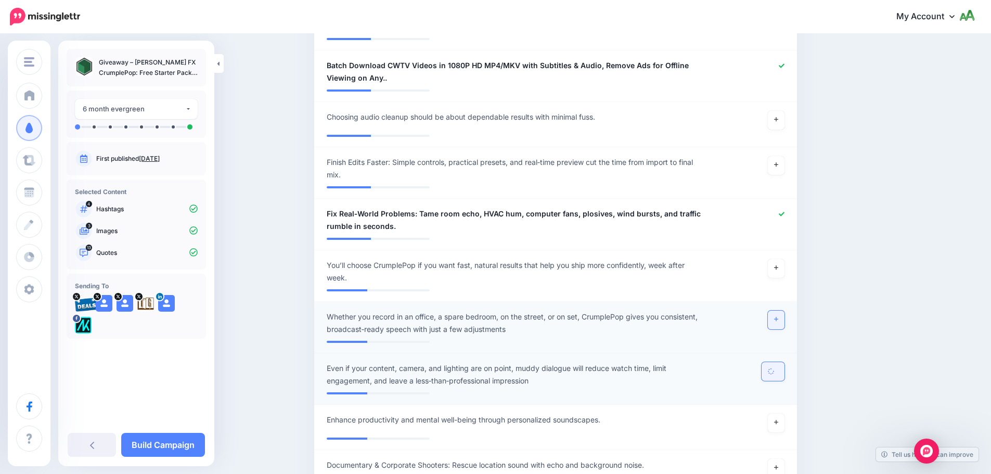
click at [776, 310] on link at bounding box center [775, 319] width 17 height 19
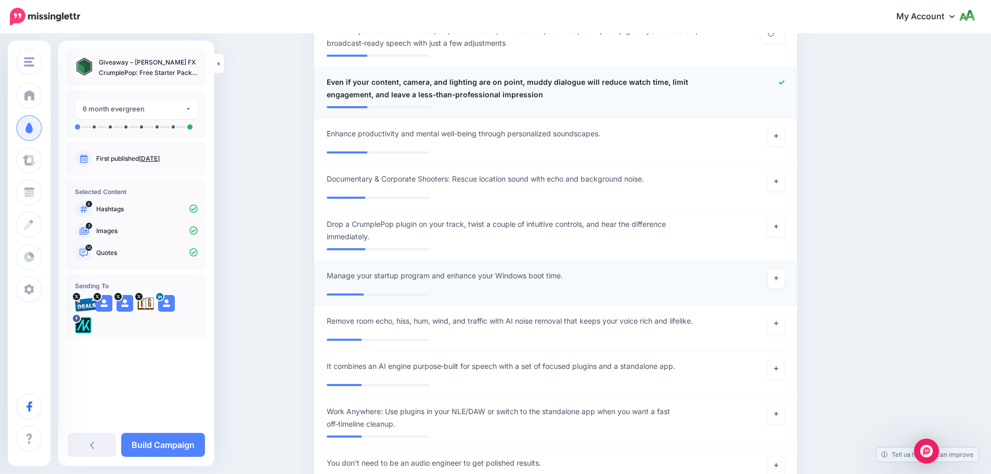
scroll to position [1804, 0]
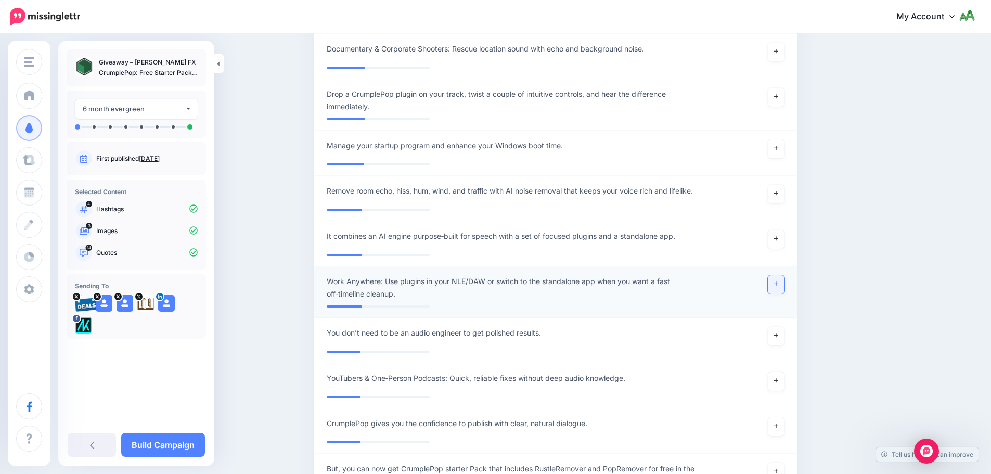
click at [778, 282] on icon at bounding box center [776, 284] width 4 height 4
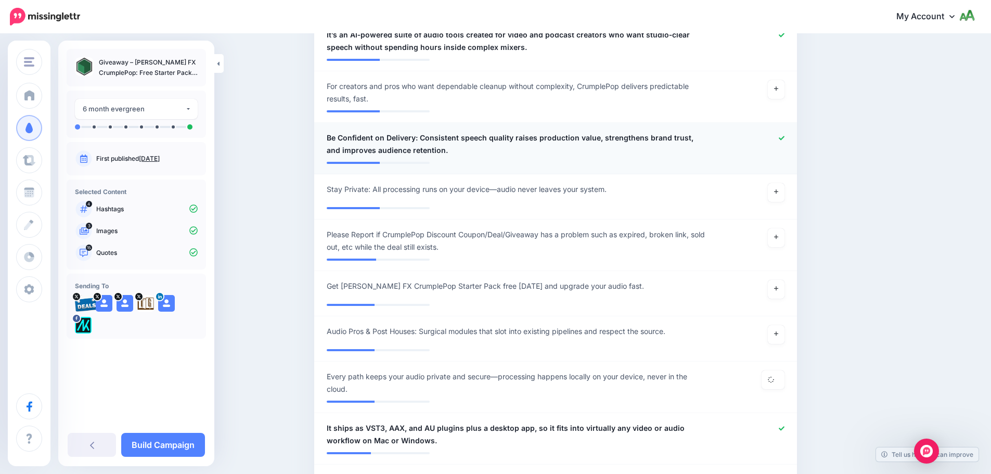
scroll to position [953, 0]
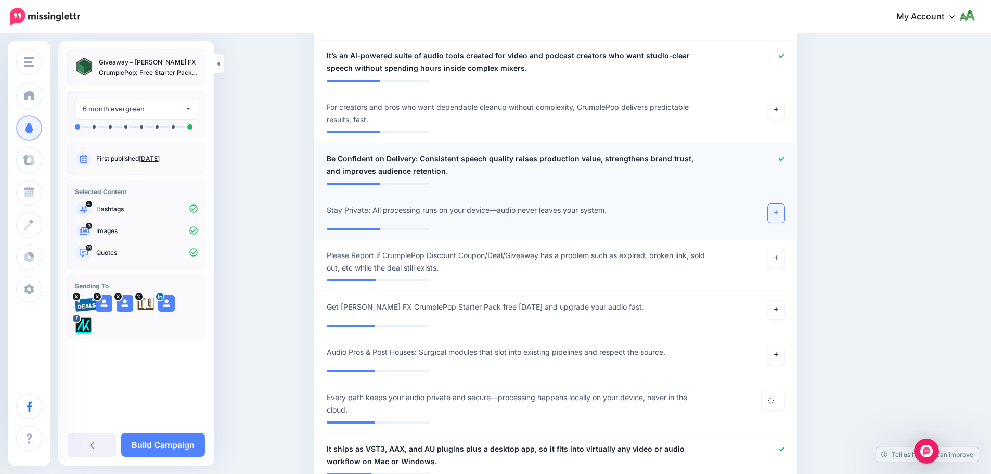
click at [782, 204] on link at bounding box center [775, 213] width 17 height 19
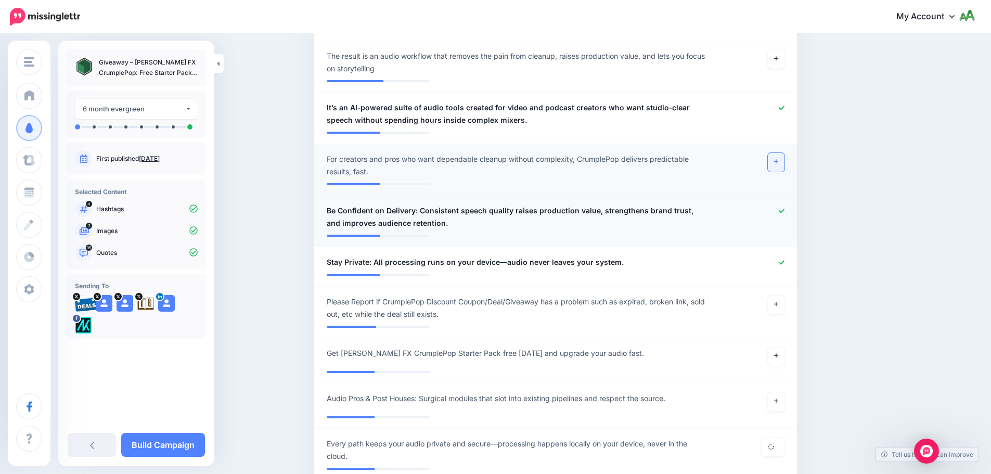
click at [783, 153] on link at bounding box center [775, 162] width 17 height 19
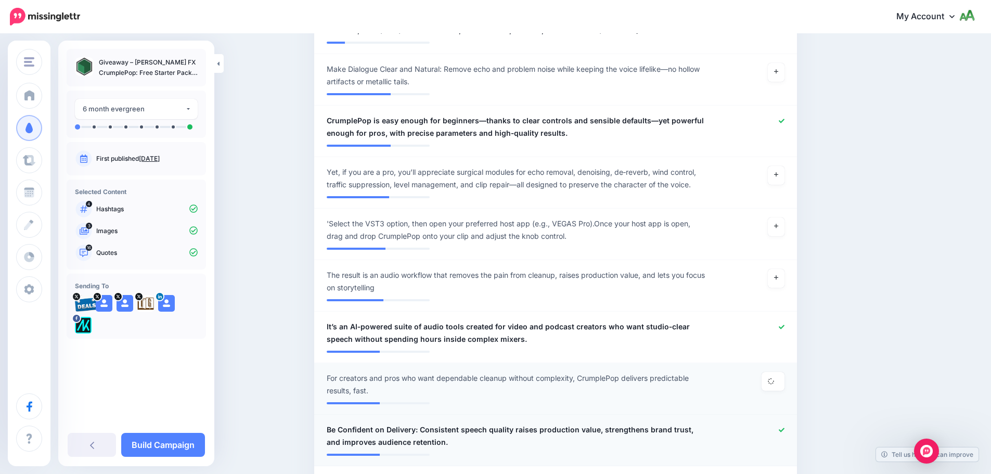
scroll to position [641, 0]
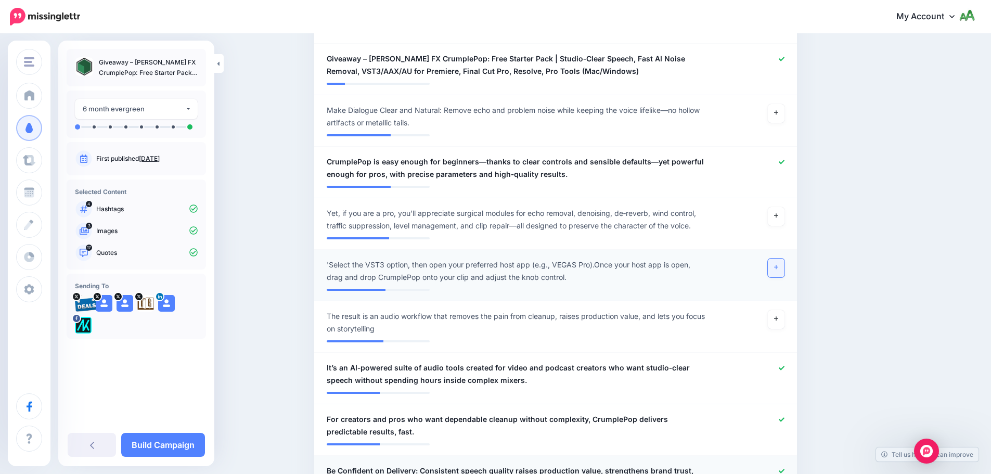
click at [780, 258] on link at bounding box center [775, 267] width 17 height 19
click at [784, 207] on link at bounding box center [775, 216] width 17 height 19
click at [784, 310] on link at bounding box center [775, 319] width 17 height 19
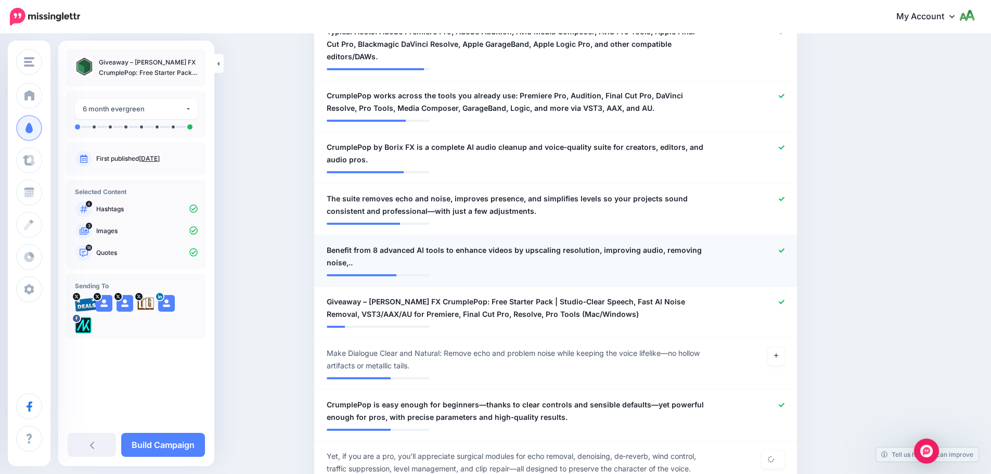
scroll to position [329, 0]
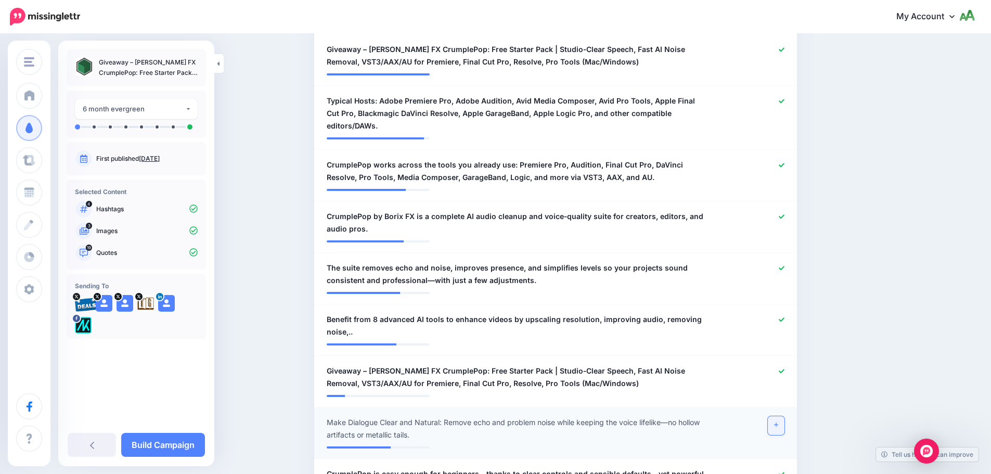
click at [784, 416] on link at bounding box center [775, 425] width 17 height 19
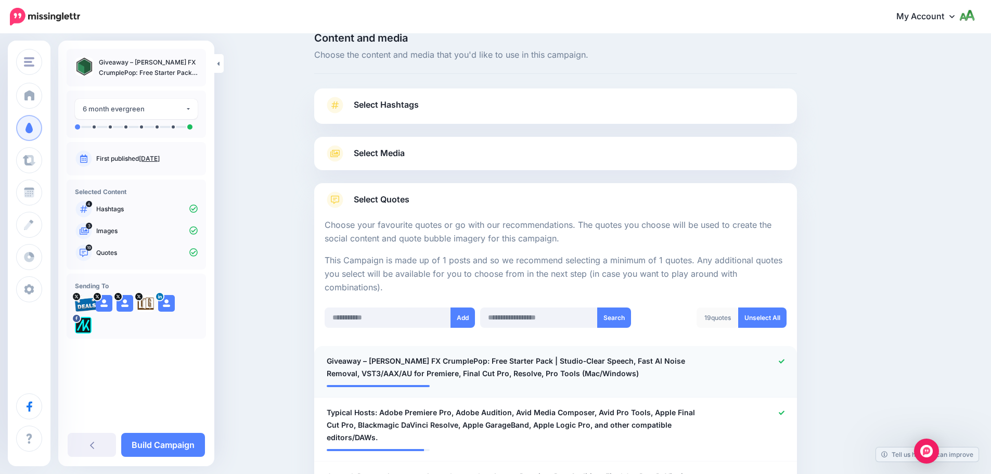
scroll to position [17, 0]
click at [153, 444] on link "Build Campaign" at bounding box center [163, 445] width 84 height 24
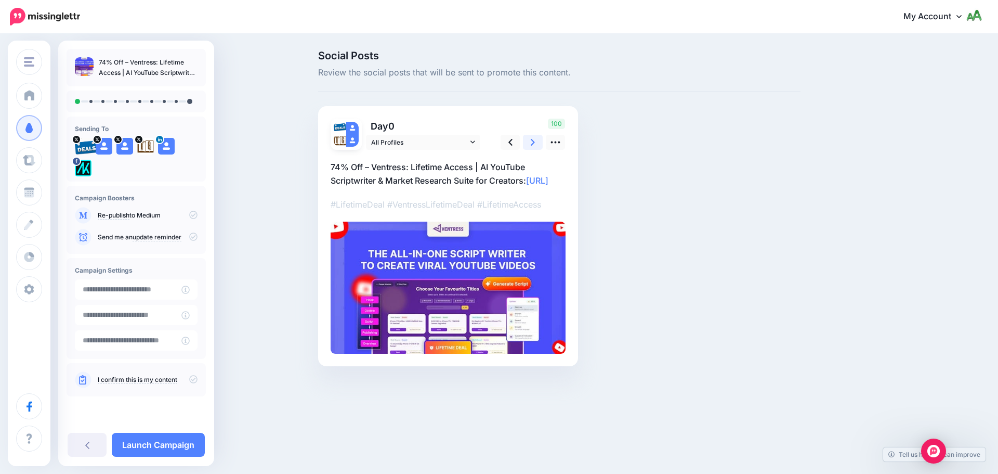
click at [536, 143] on link at bounding box center [533, 142] width 20 height 15
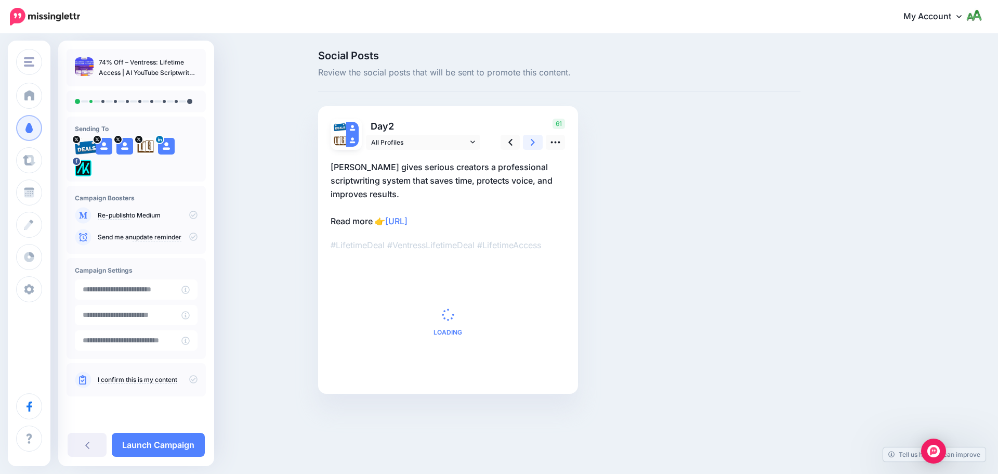
click at [536, 143] on link at bounding box center [533, 142] width 20 height 15
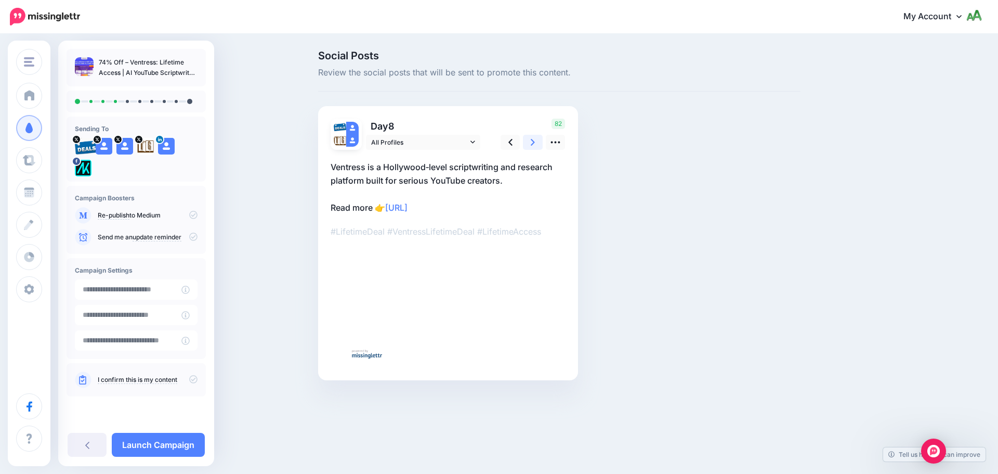
click at [536, 143] on link at bounding box center [533, 142] width 20 height 15
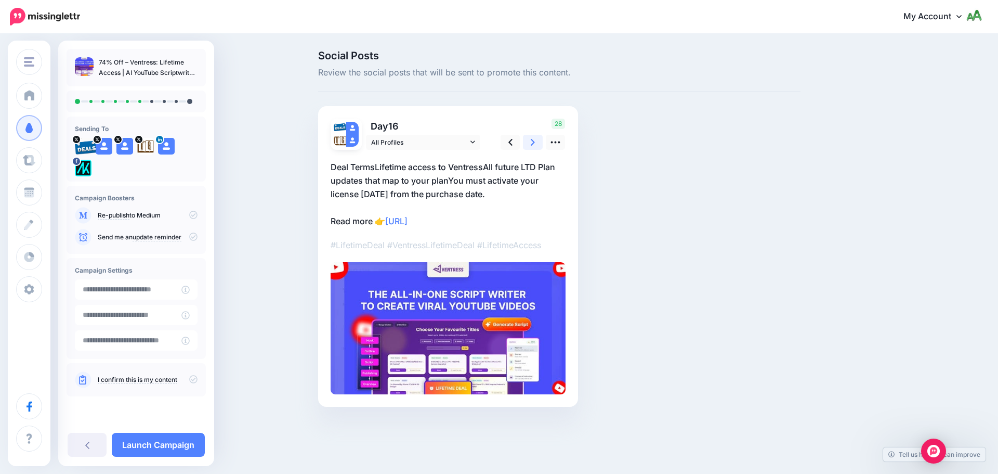
click at [536, 143] on link at bounding box center [533, 142] width 20 height 15
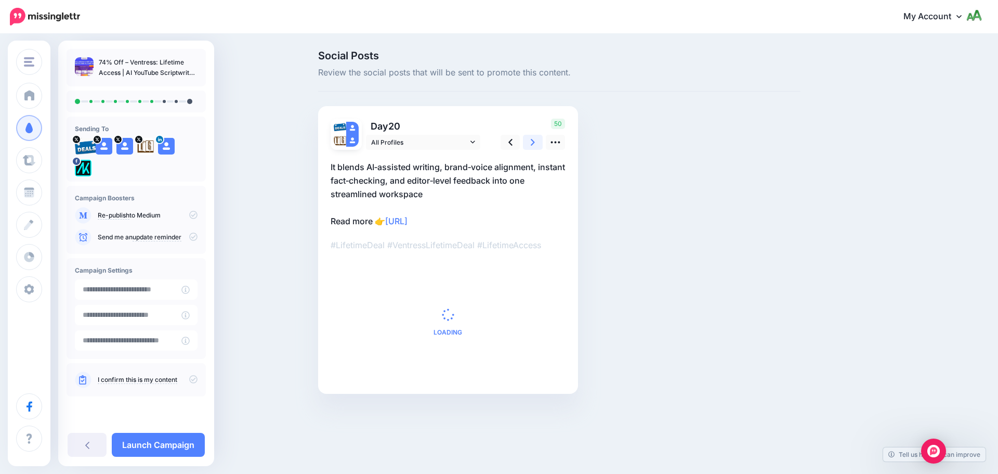
click at [536, 143] on link at bounding box center [533, 142] width 20 height 15
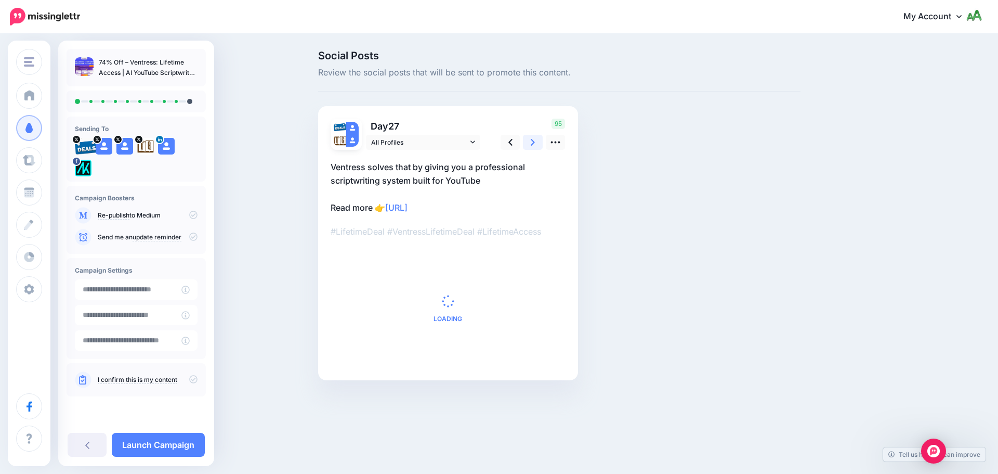
click at [536, 143] on link at bounding box center [533, 142] width 20 height 15
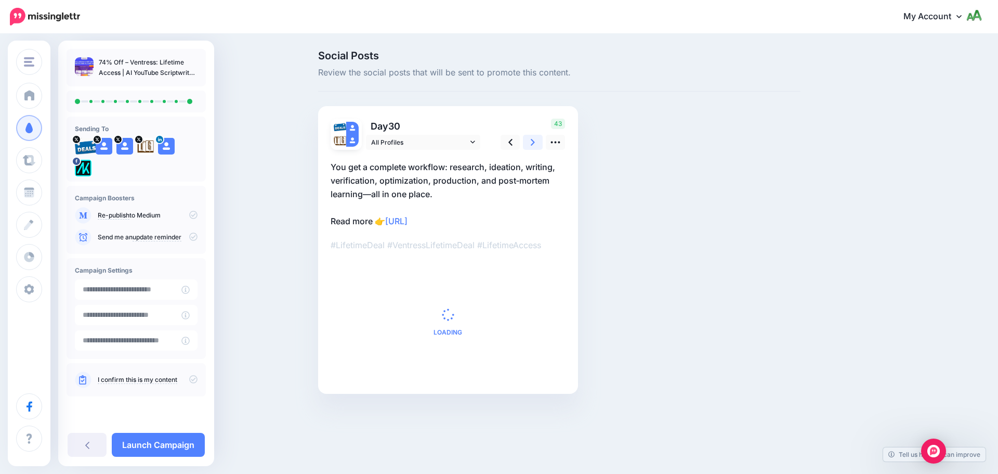
click at [536, 143] on link at bounding box center [533, 142] width 20 height 15
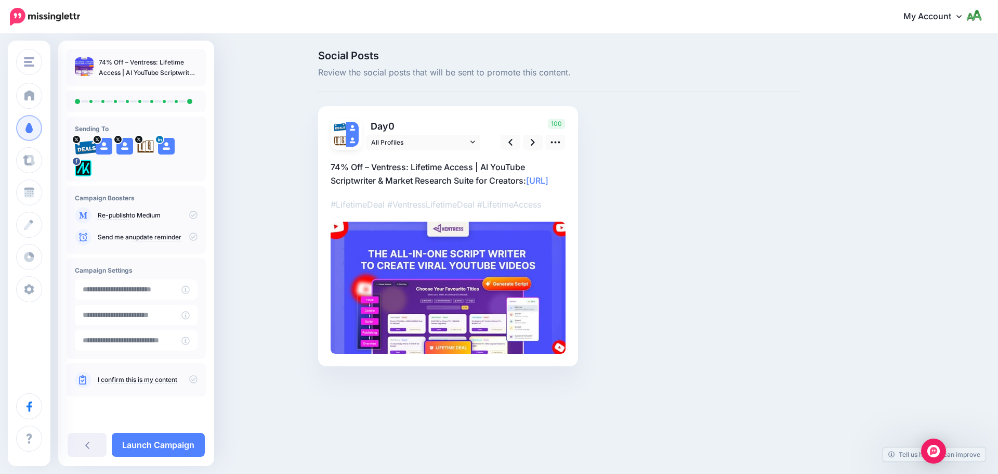
click at [191, 239] on icon at bounding box center [193, 236] width 8 height 8
click at [193, 383] on p "I confirm this is my content" at bounding box center [148, 379] width 100 height 9
drag, startPoint x: 271, startPoint y: 375, endPoint x: 239, endPoint y: 377, distance: 32.3
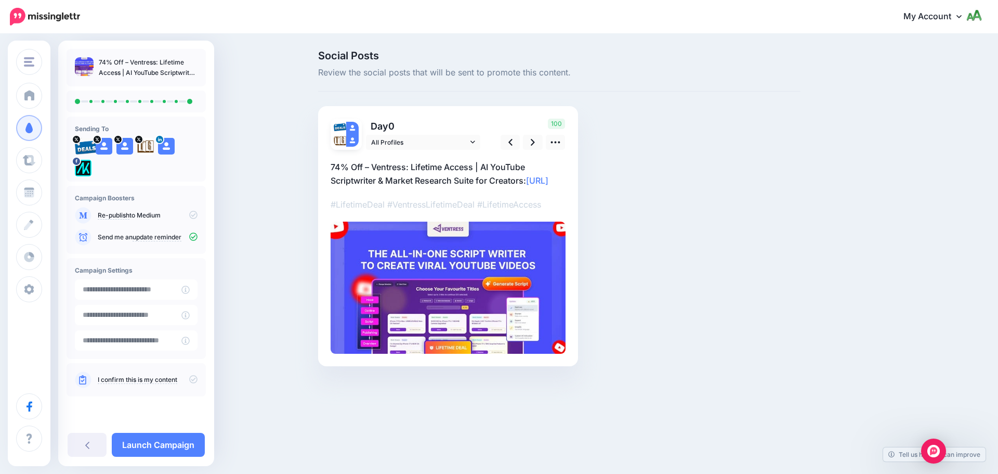
click at [271, 375] on div "Social Posts Review the social posts that will be sent to promote this content.…" at bounding box center [499, 224] width 998 height 378
click at [196, 378] on icon at bounding box center [193, 379] width 8 height 8
click at [178, 446] on link "Launch Campaign" at bounding box center [158, 445] width 93 height 24
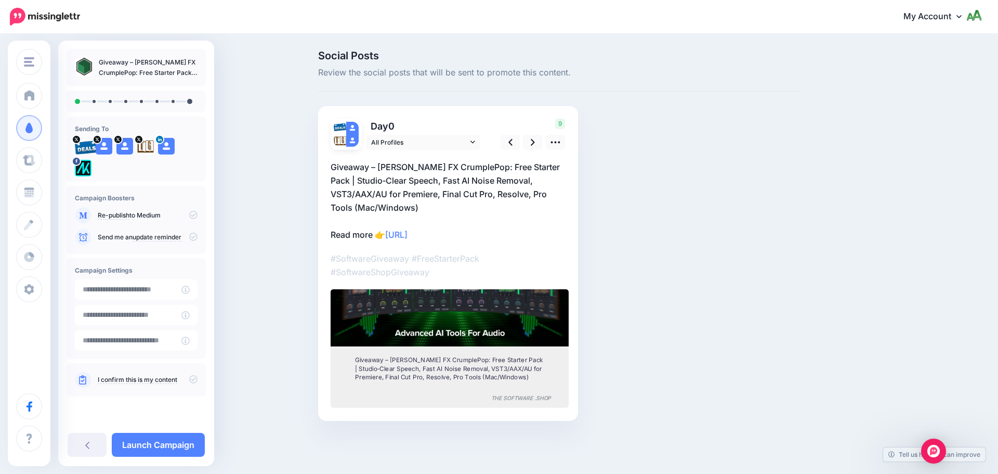
click at [192, 237] on icon at bounding box center [193, 236] width 8 height 8
click at [198, 379] on div "I confirm this is my content" at bounding box center [136, 379] width 139 height 33
click at [196, 379] on icon at bounding box center [193, 379] width 8 height 8
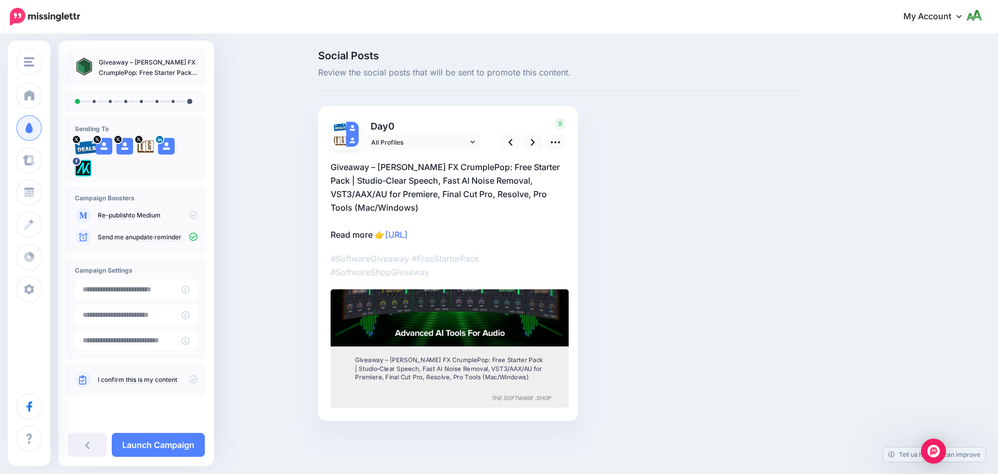
click at [192, 376] on icon at bounding box center [193, 379] width 8 height 8
click at [535, 143] on icon at bounding box center [533, 142] width 4 height 11
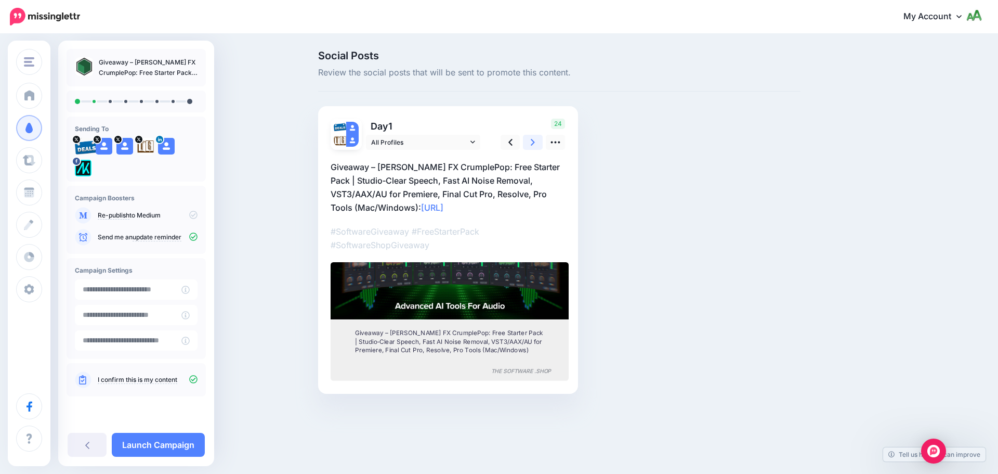
click at [535, 143] on icon at bounding box center [533, 142] width 4 height 11
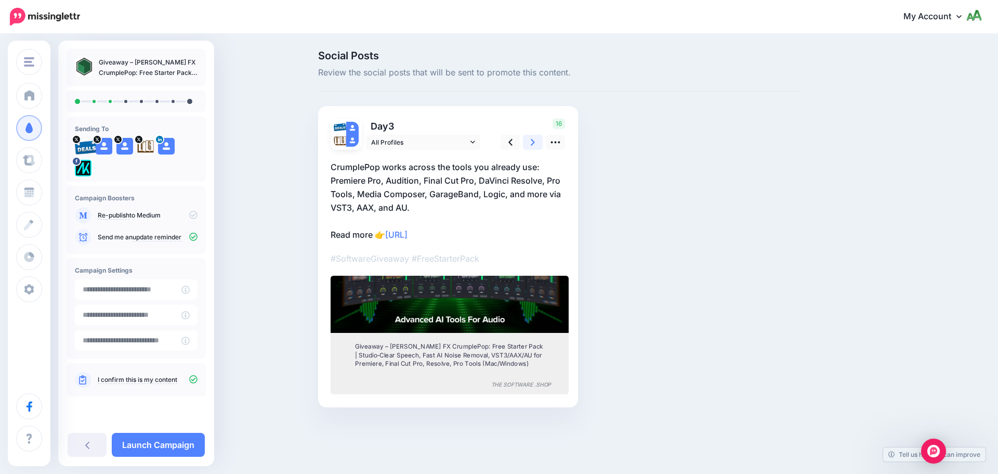
click at [535, 143] on icon at bounding box center [533, 142] width 4 height 11
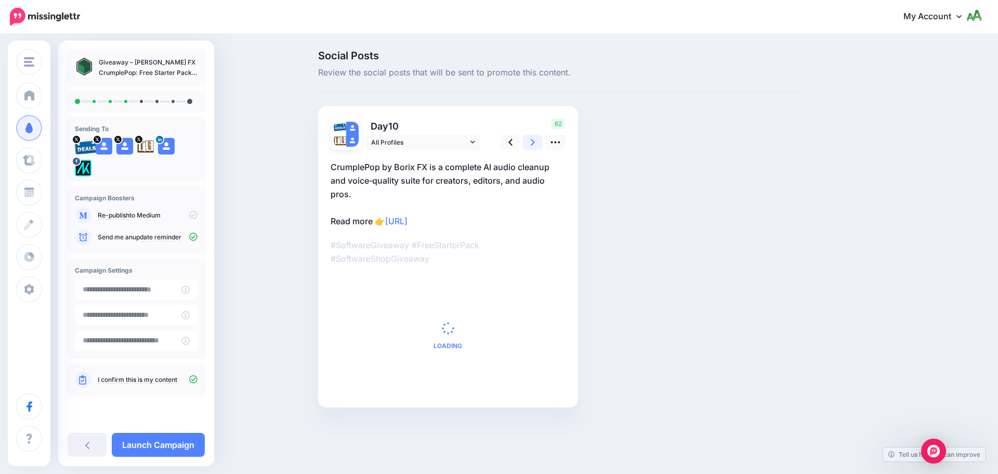
click at [535, 143] on icon at bounding box center [533, 142] width 4 height 11
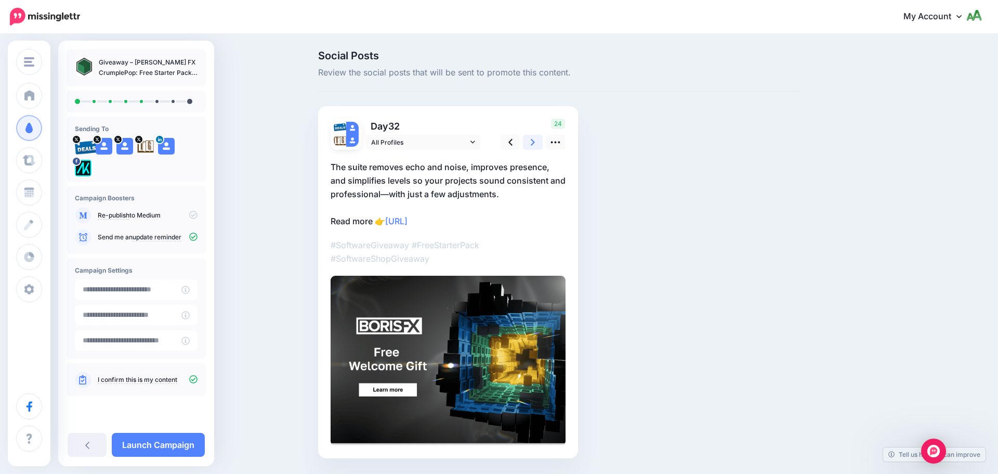
click at [535, 143] on icon at bounding box center [533, 142] width 4 height 11
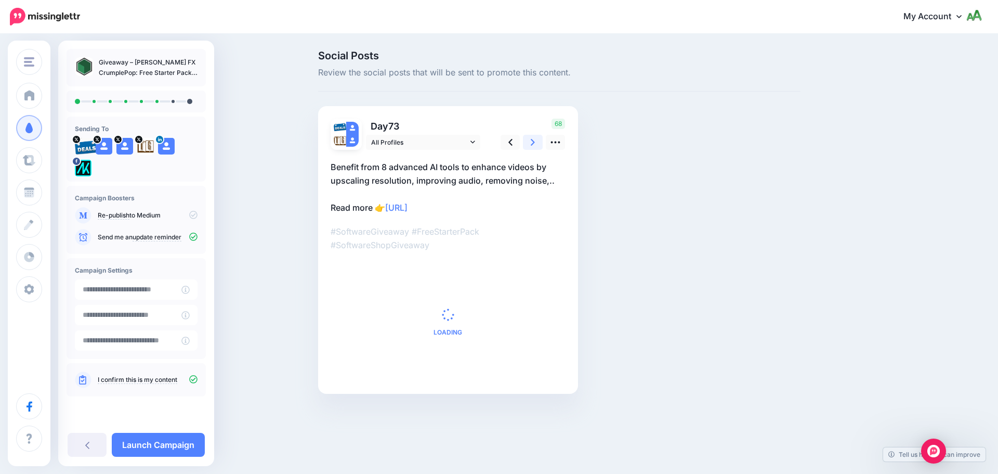
click at [535, 143] on icon at bounding box center [533, 142] width 4 height 11
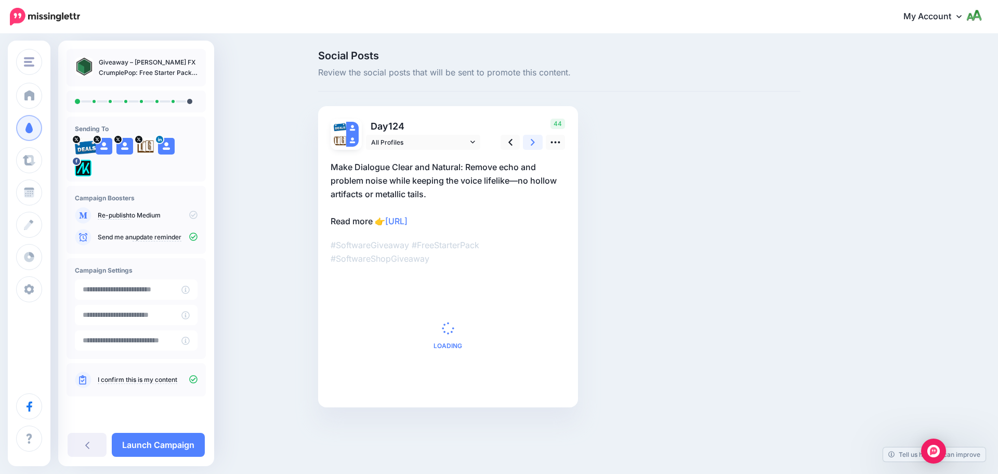
click at [535, 143] on icon at bounding box center [533, 142] width 4 height 11
click at [537, 144] on link at bounding box center [533, 142] width 20 height 15
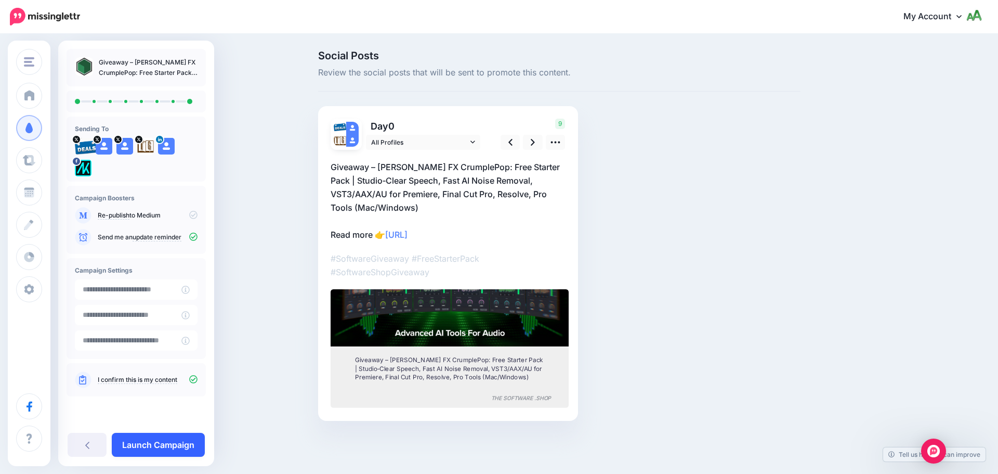
click at [178, 447] on link "Launch Campaign" at bounding box center [158, 445] width 93 height 24
